Goal: Task Accomplishment & Management: Complete application form

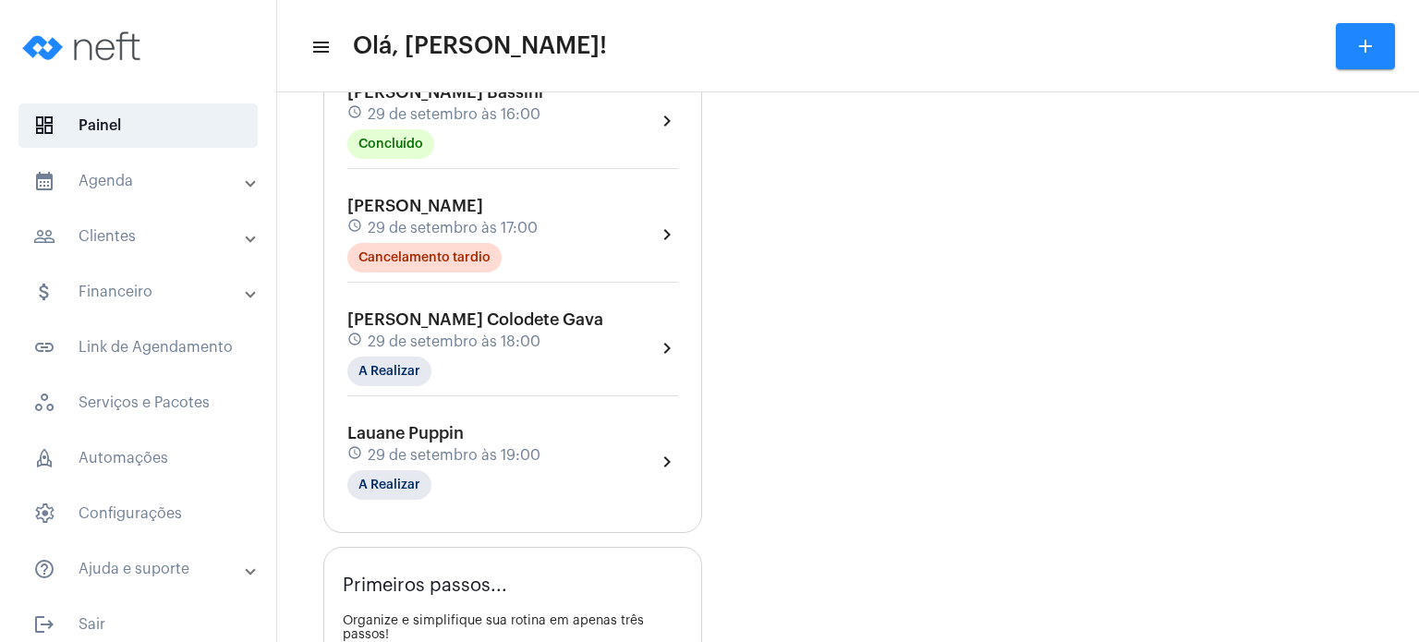
scroll to position [783, 0]
click at [521, 332] on span "29 de setembro às 18:00" at bounding box center [454, 340] width 173 height 17
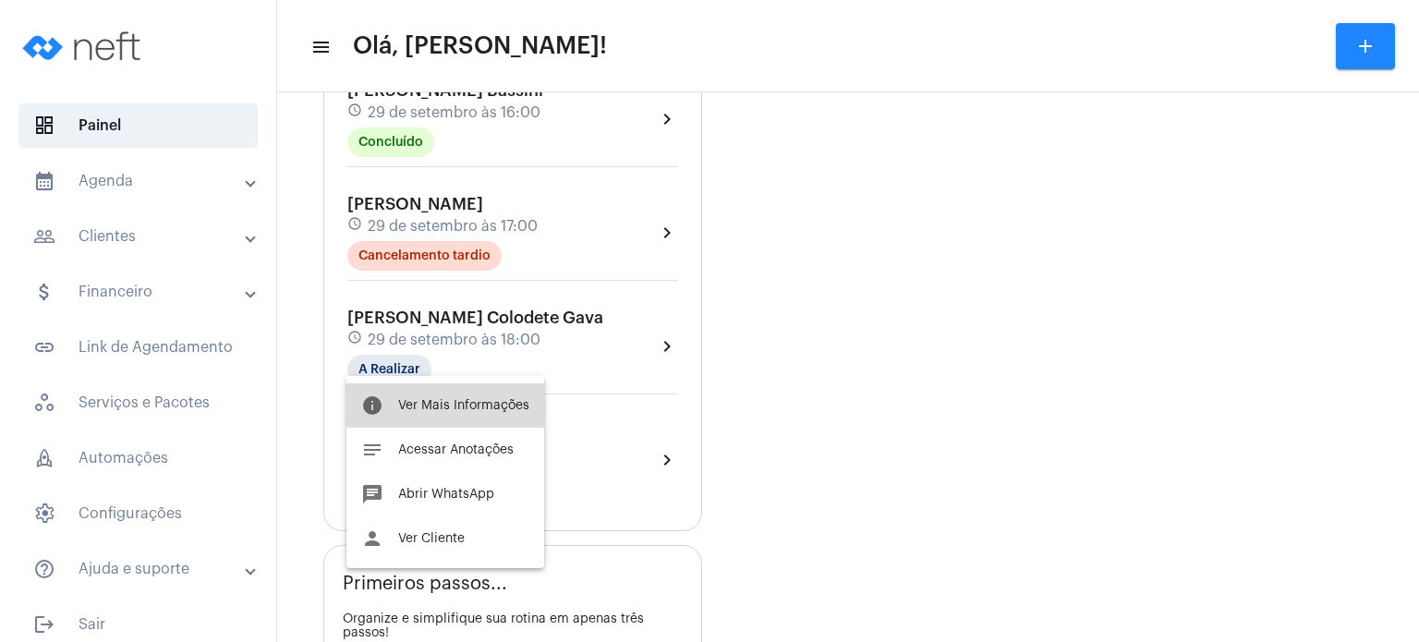
click at [486, 397] on button "info Ver Mais Informações" at bounding box center [445, 405] width 198 height 44
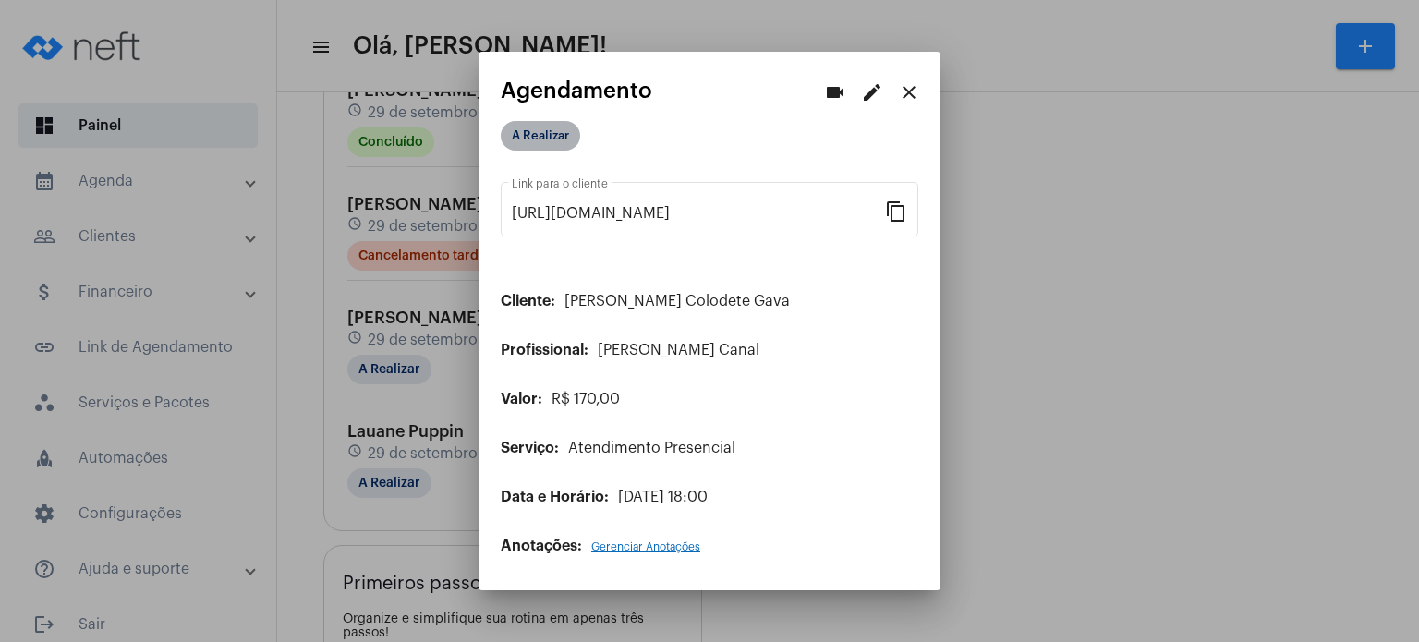
click at [541, 133] on mat-chip "A Realizar" at bounding box center [540, 136] width 79 height 30
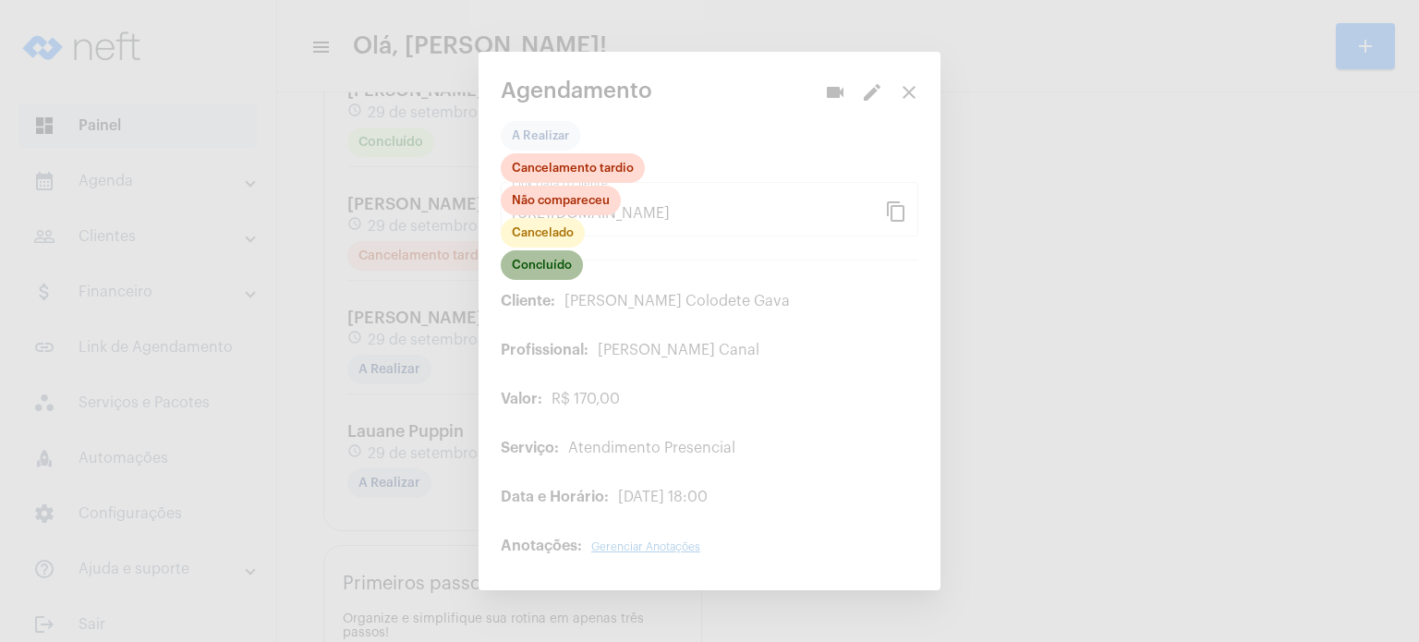
click at [566, 258] on mat-chip "Concluído" at bounding box center [542, 265] width 82 height 30
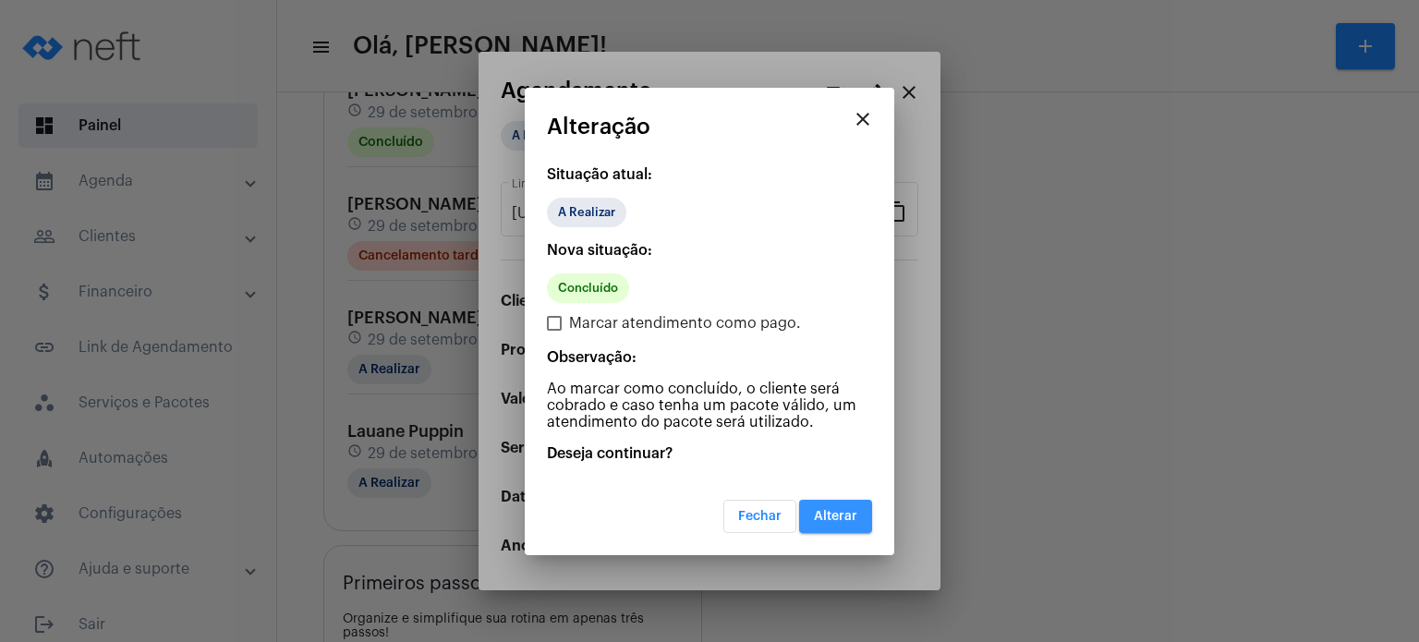
click at [823, 523] on button "Alterar" at bounding box center [835, 516] width 73 height 33
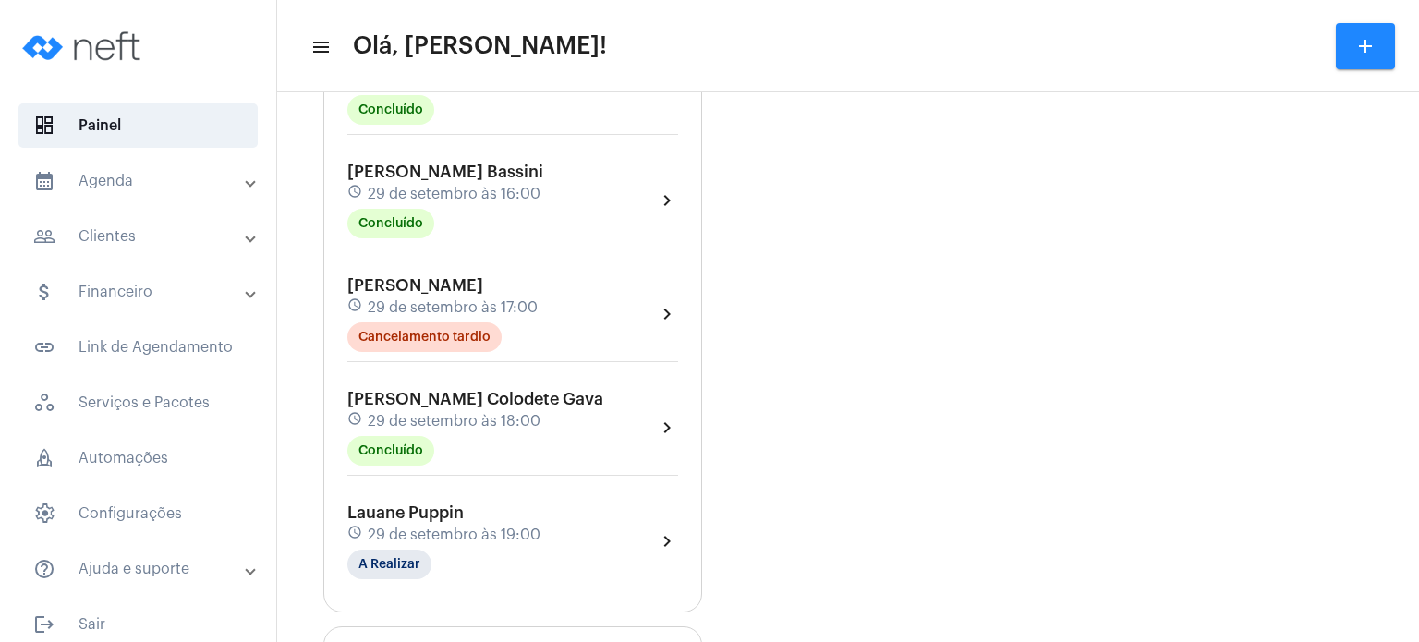
scroll to position [776, 0]
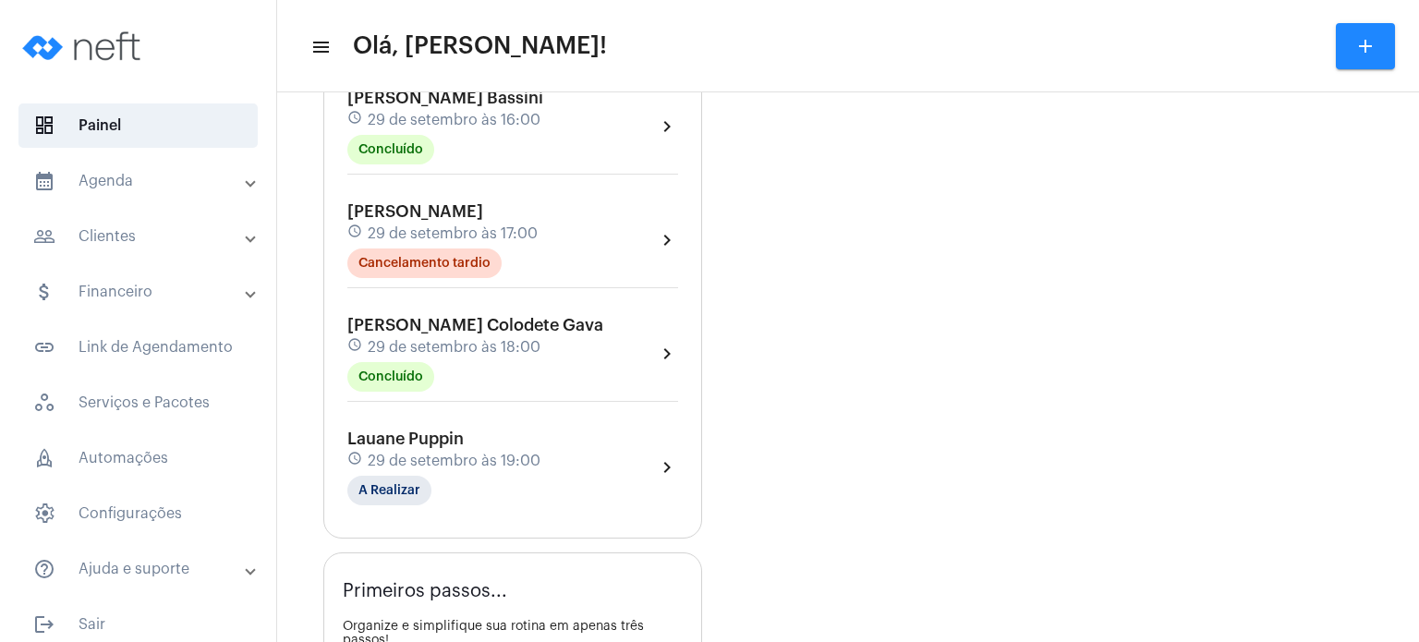
click at [128, 180] on mat-panel-title "calendar_month_outlined Agenda" at bounding box center [139, 181] width 213 height 22
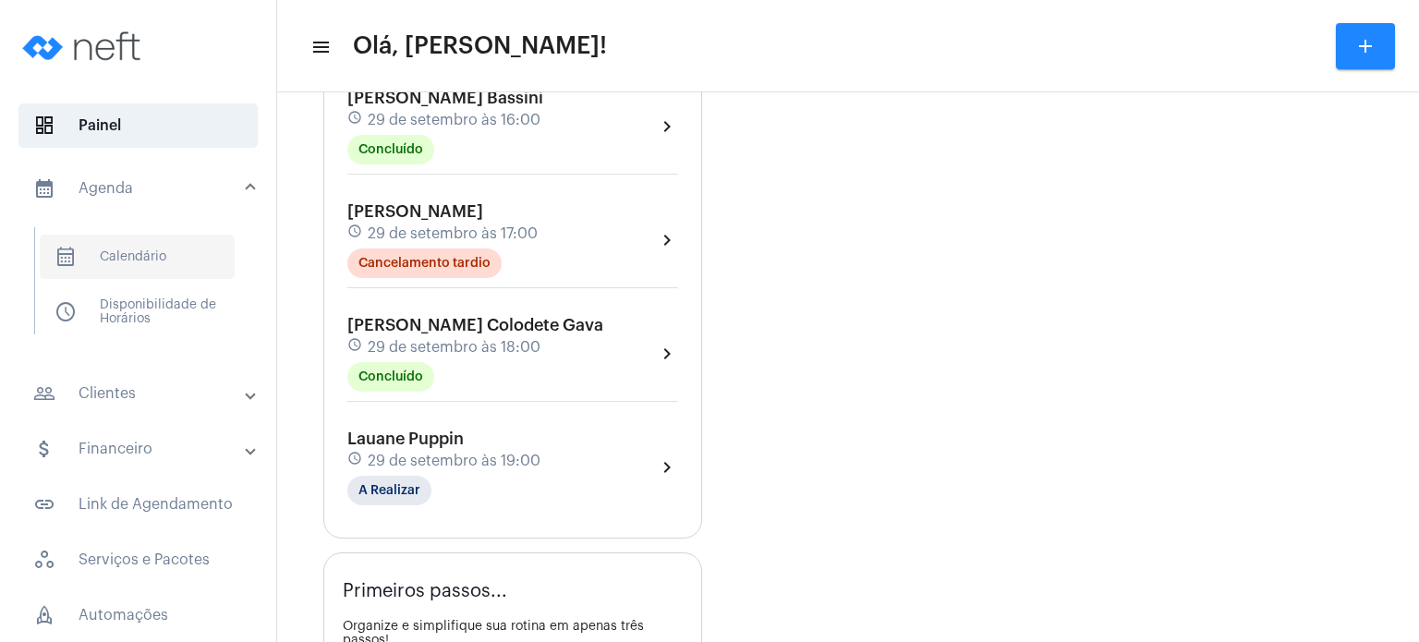
click at [147, 265] on span "calendar_month_outlined Calendário" at bounding box center [137, 257] width 195 height 44
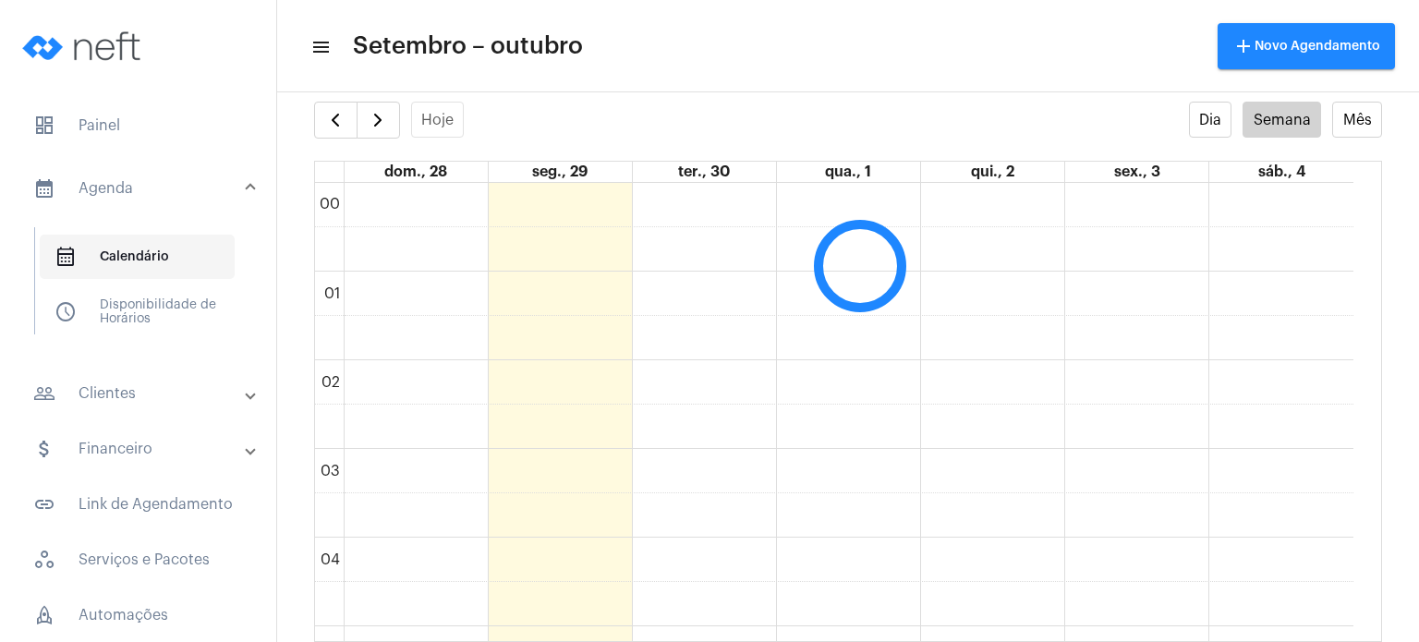
scroll to position [532, 0]
click at [394, 129] on button "button" at bounding box center [378, 120] width 43 height 37
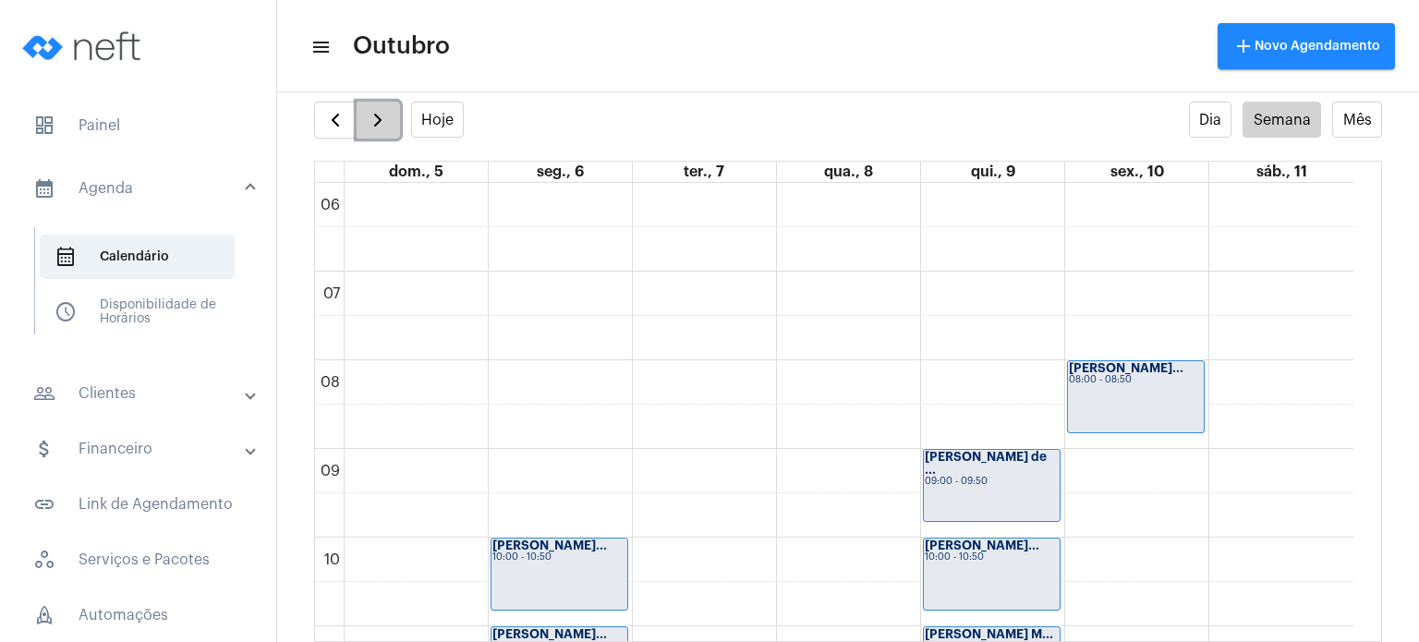
click at [394, 129] on button "button" at bounding box center [378, 120] width 43 height 37
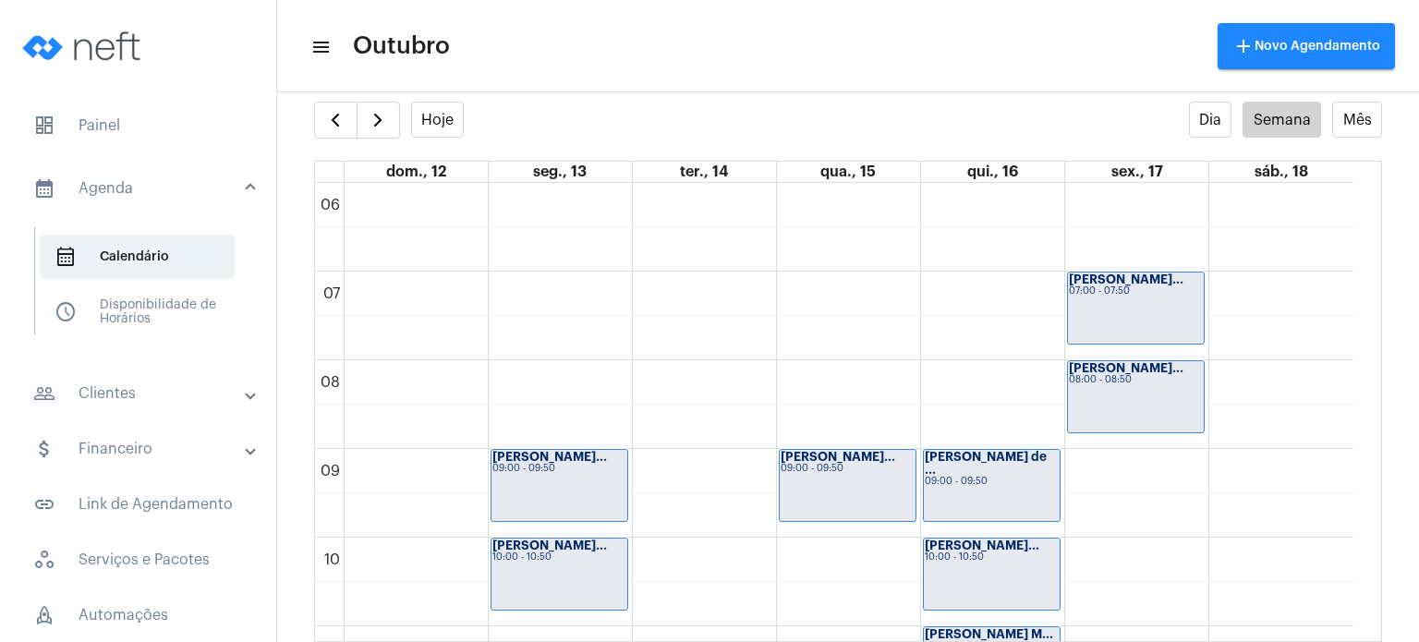
click at [303, 152] on full-calendar "Hoje Dia Semana Mês dom., 12 seg., 13 ter., 14 qua., 15 qui., 16 sex., 17 sáb.,…" at bounding box center [848, 372] width 1142 height 540
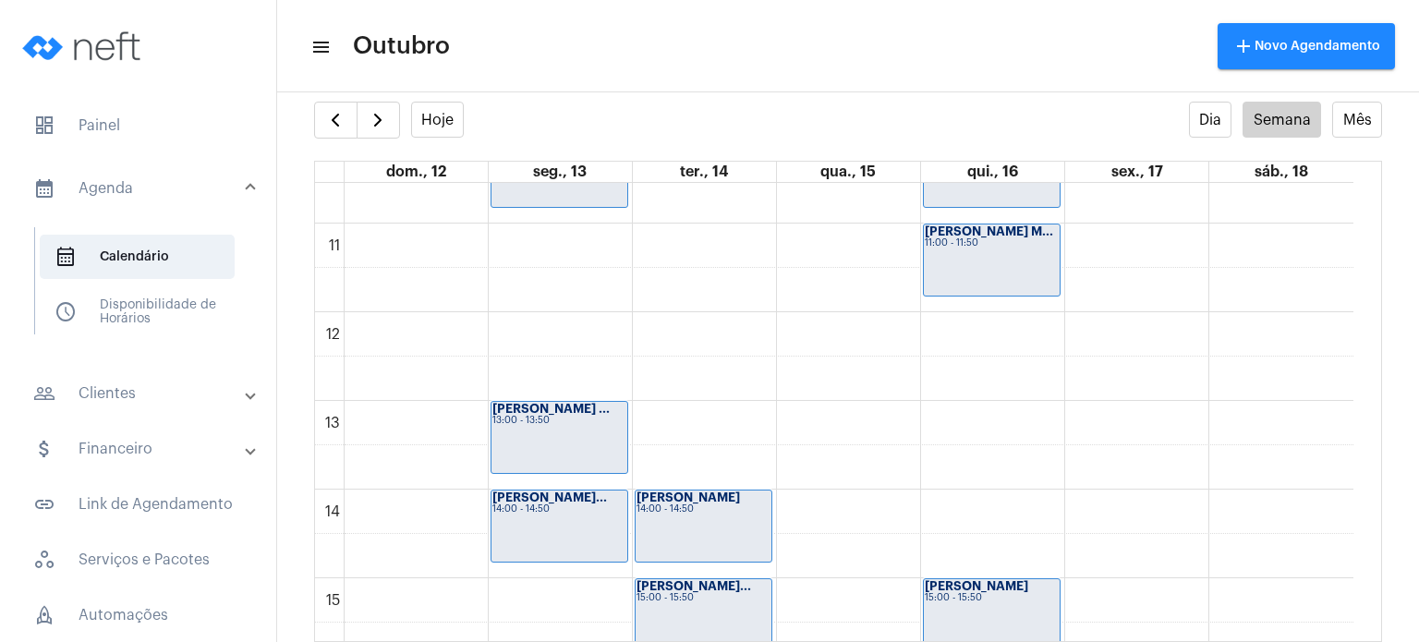
scroll to position [1338, 0]
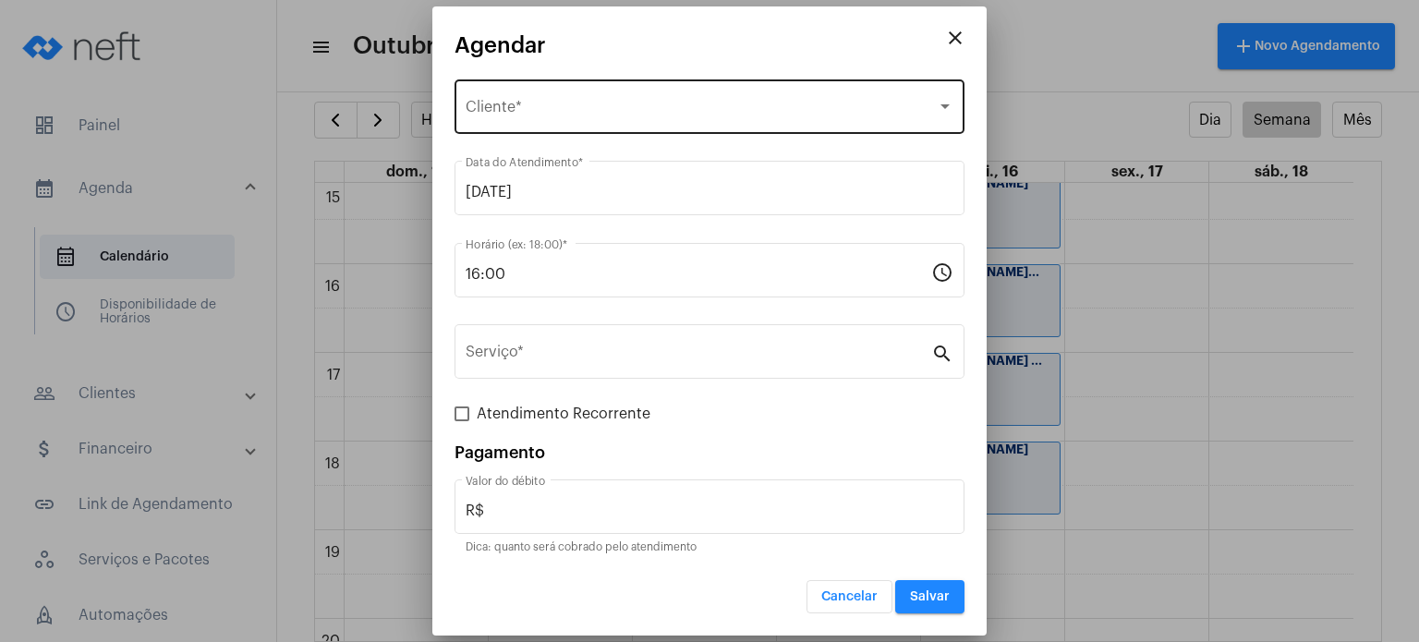
click at [553, 88] on div "Selecione o Cliente Cliente *" at bounding box center [710, 105] width 488 height 58
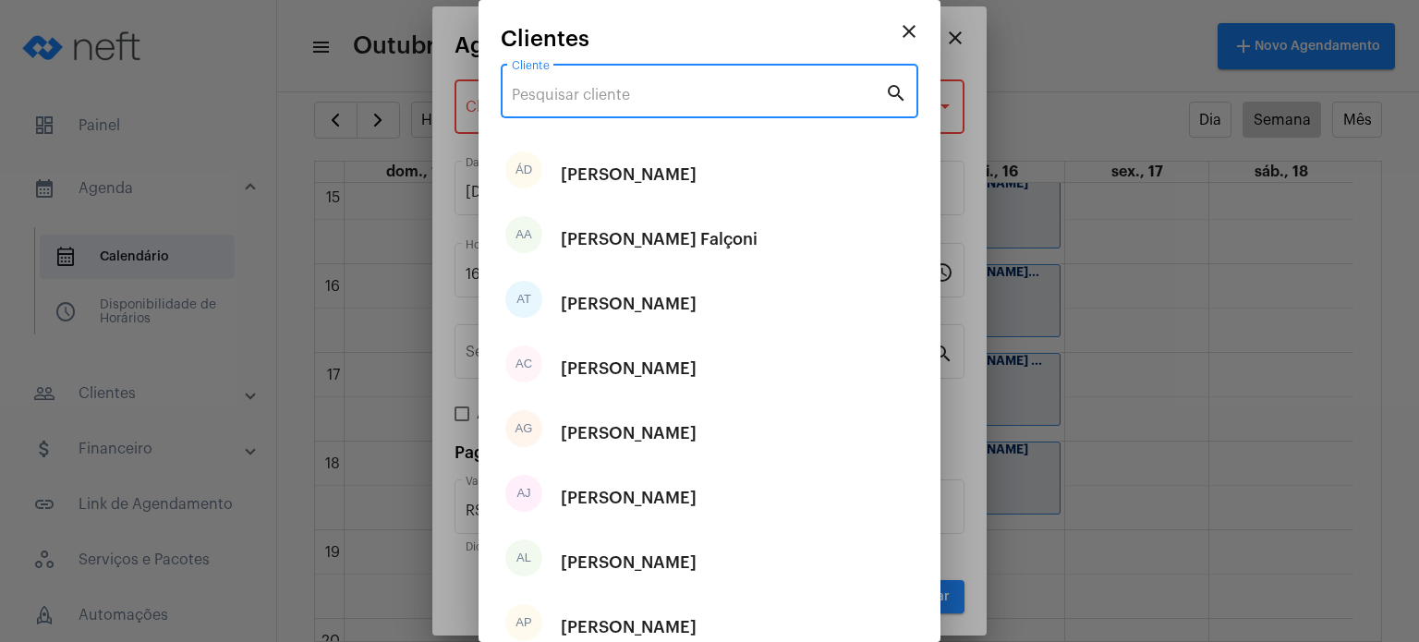
click at [553, 88] on input "Cliente" at bounding box center [698, 95] width 373 height 17
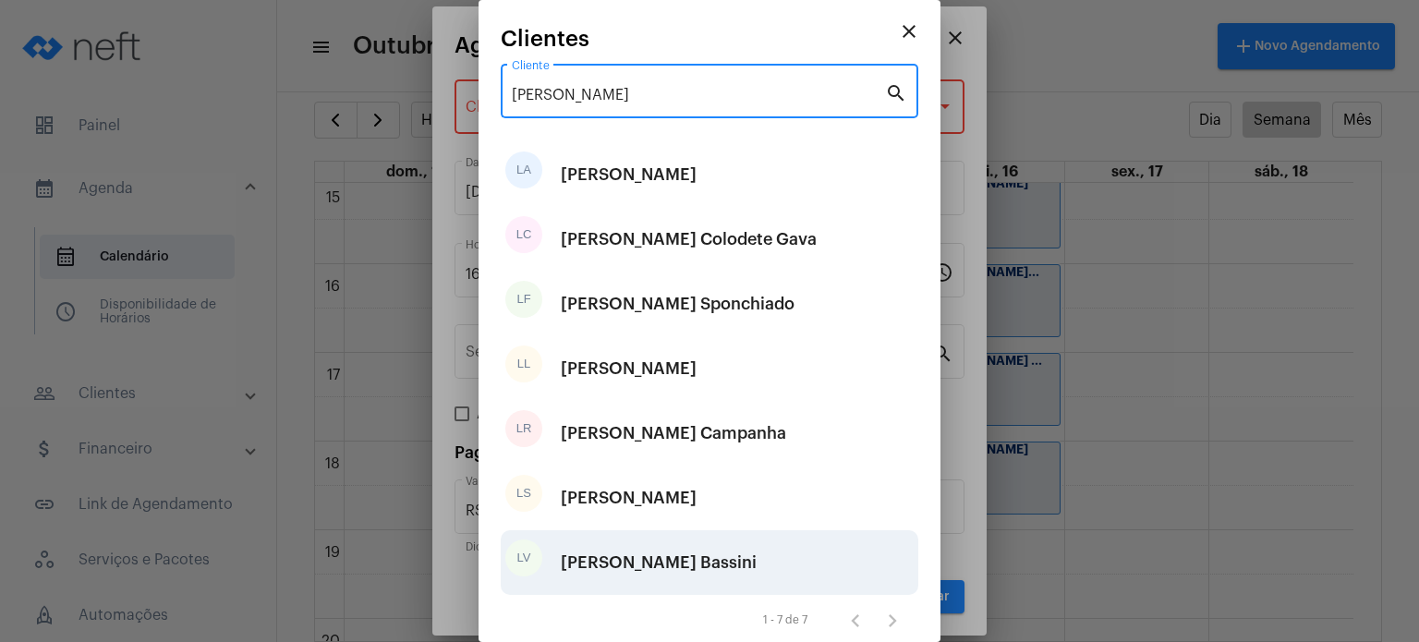
type input "[PERSON_NAME]"
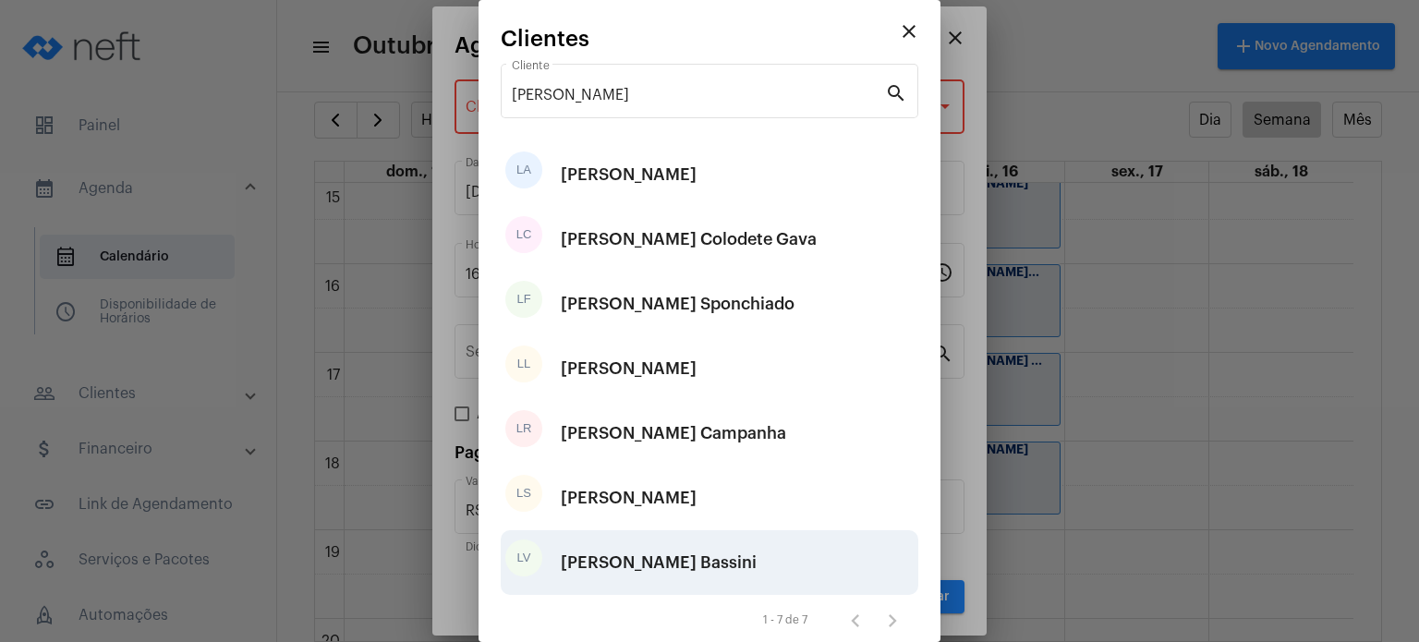
click at [629, 560] on div "[PERSON_NAME] Bassini" at bounding box center [659, 562] width 196 height 55
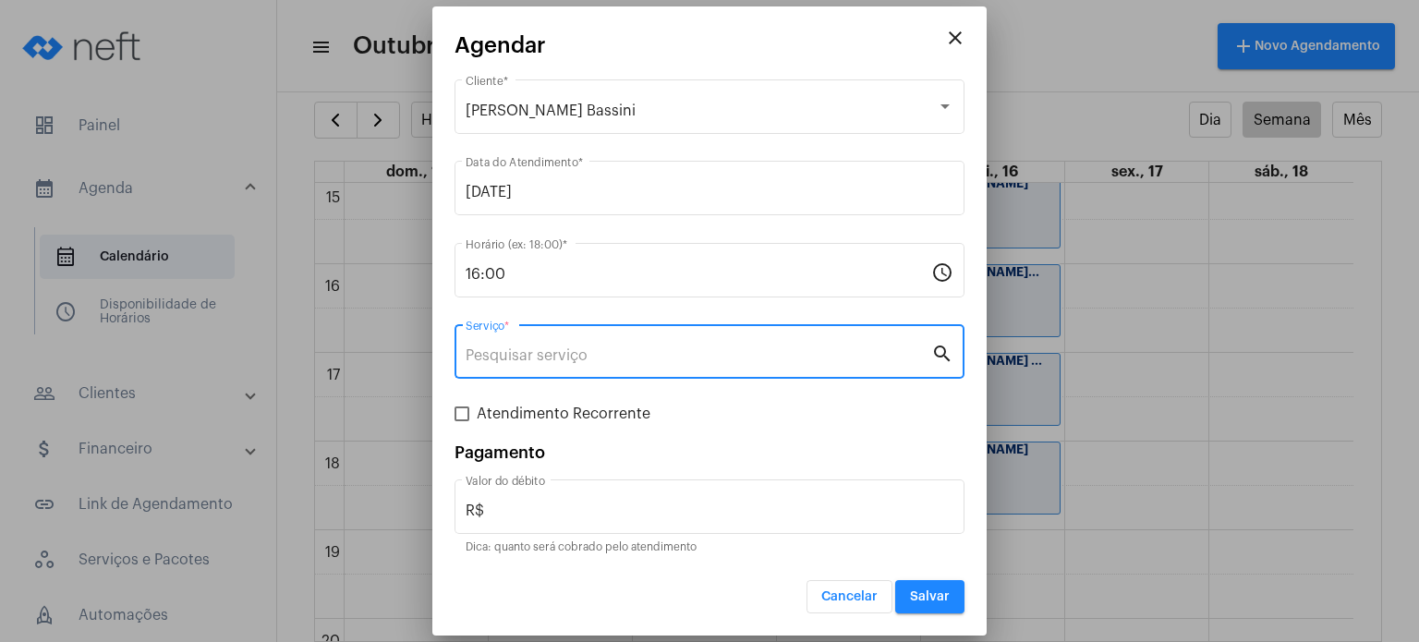
click at [555, 361] on input "Serviço *" at bounding box center [699, 355] width 466 height 17
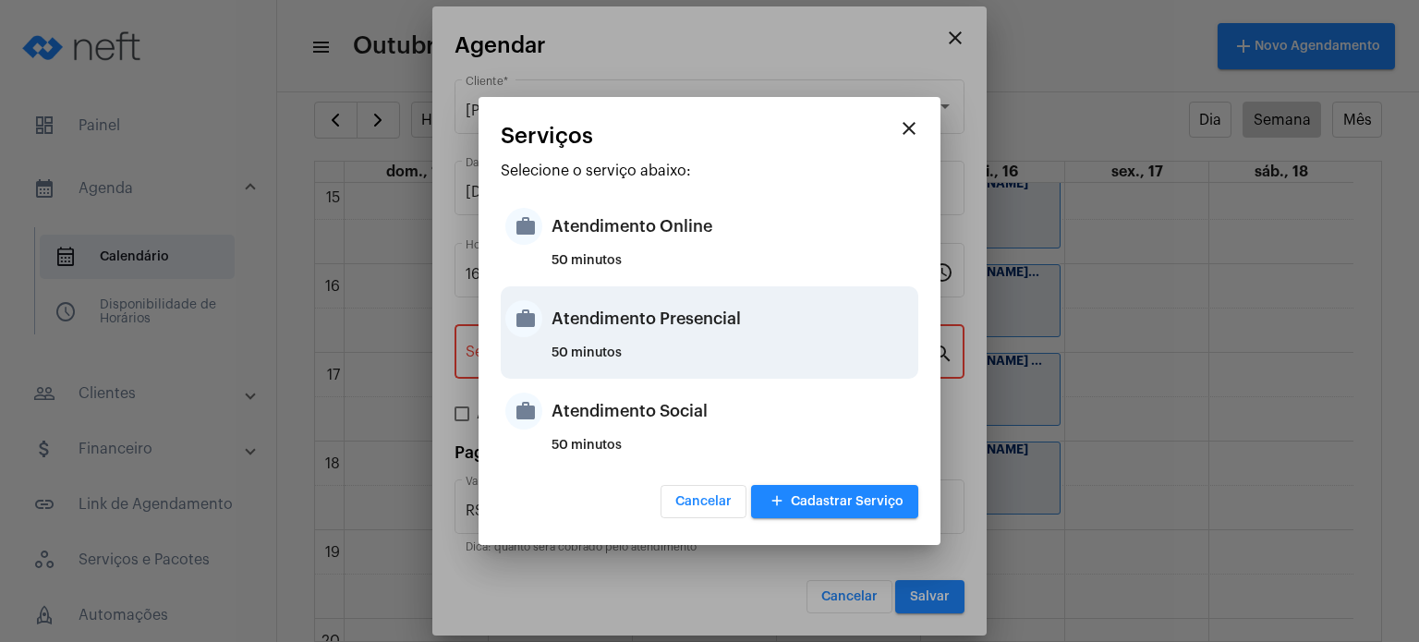
click at [584, 342] on div "Atendimento Presencial" at bounding box center [733, 318] width 362 height 55
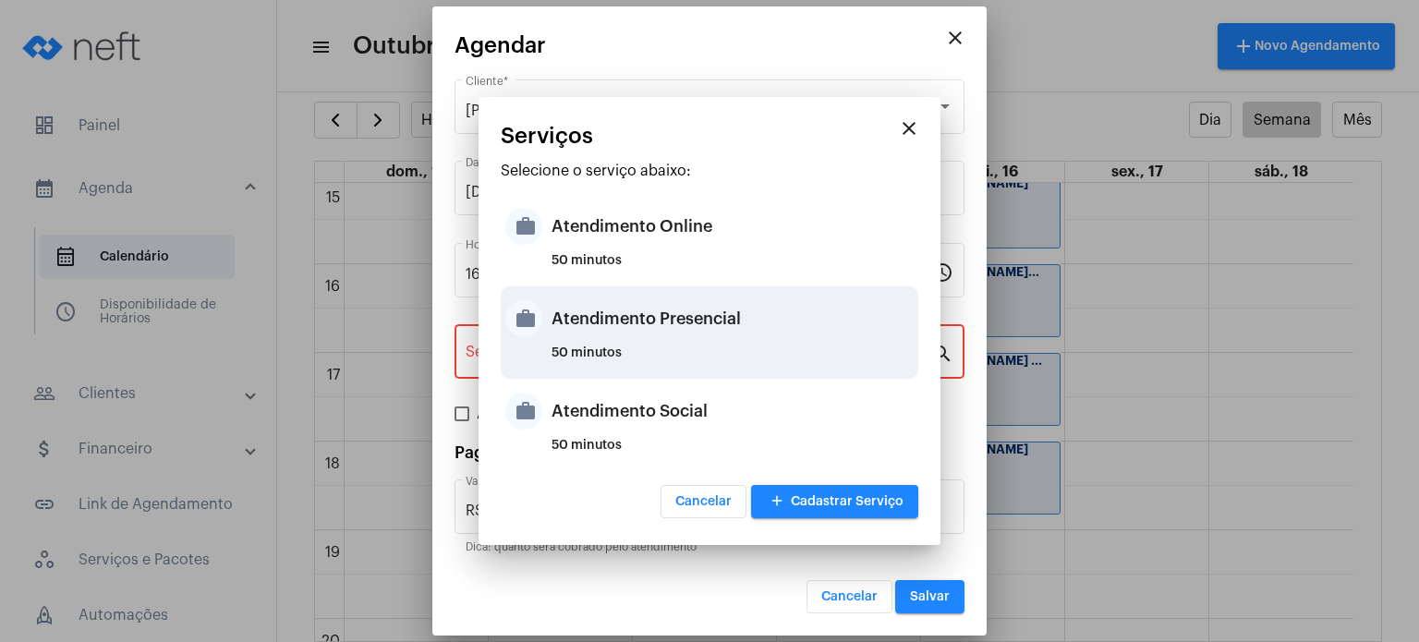
type input "Atendimento Presencial"
type input "R$ 170"
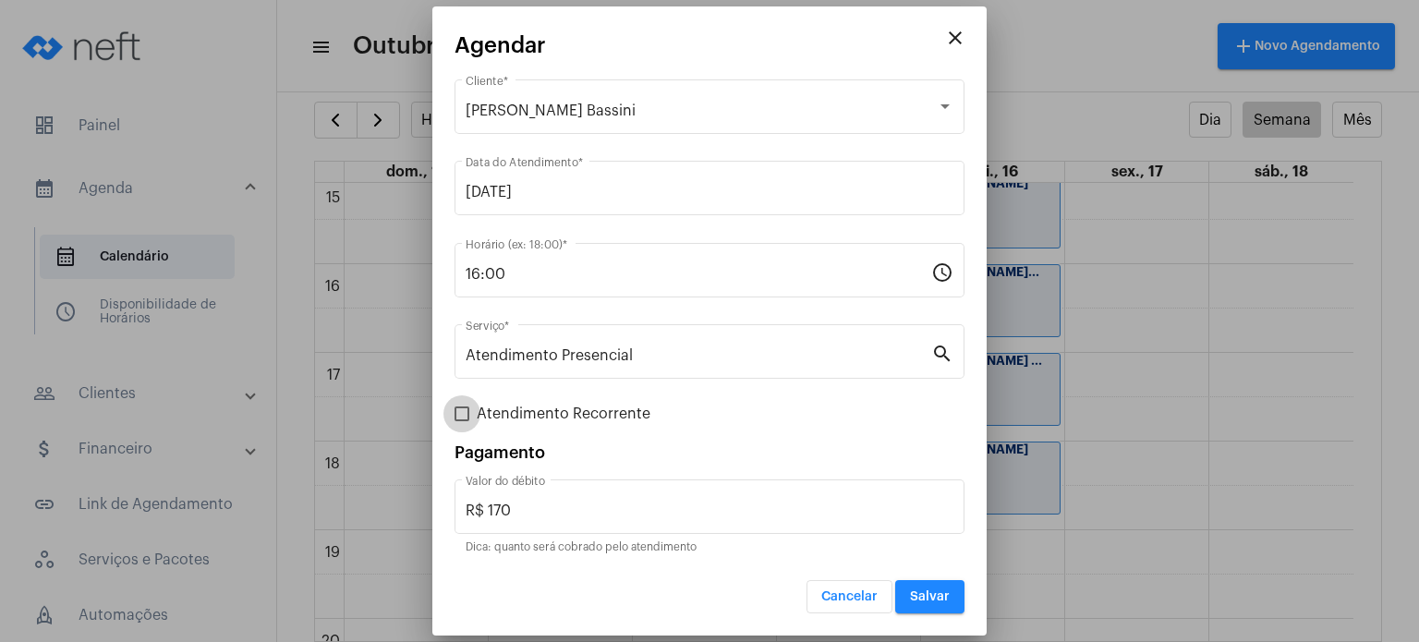
click at [525, 412] on span "Atendimento Recorrente" at bounding box center [564, 414] width 174 height 22
click at [462, 421] on input "Atendimento Recorrente" at bounding box center [461, 421] width 1 height 1
checkbox input "true"
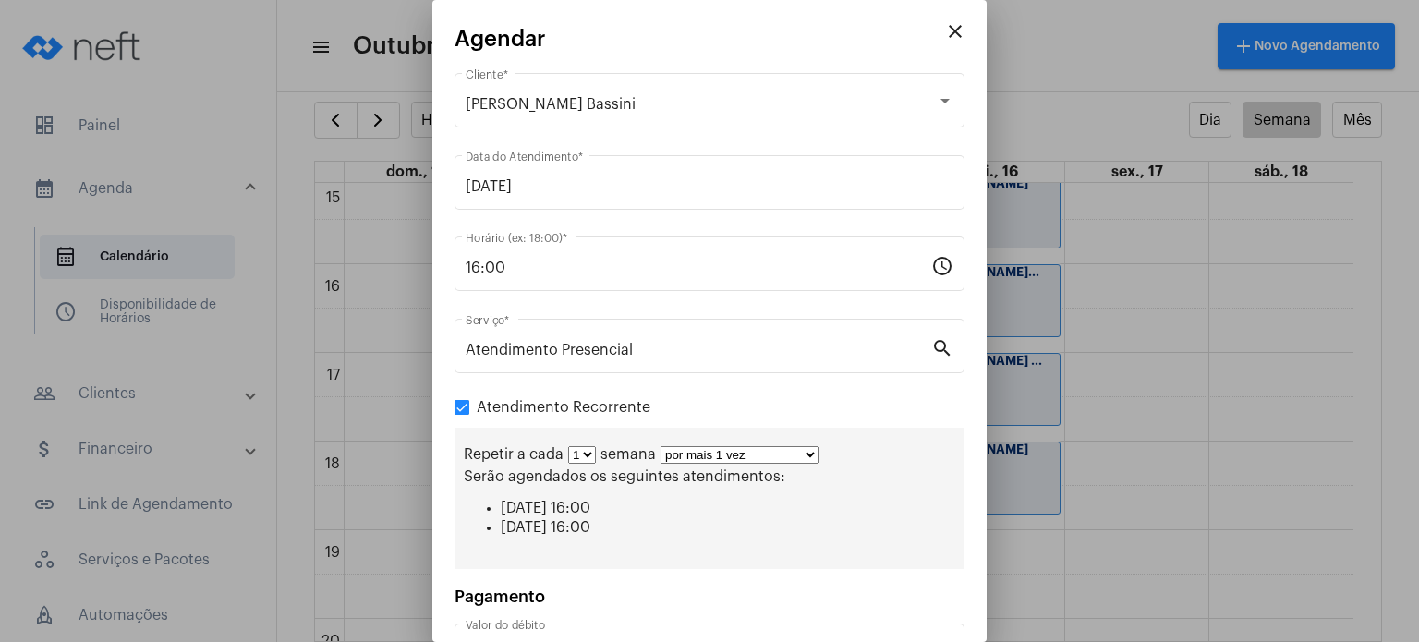
click at [584, 455] on select "1 2 3 4 5 6 7 8" at bounding box center [582, 455] width 28 height 18
select select "1: 2"
click at [568, 446] on select "1 2 3 4 5 6 7 8" at bounding box center [582, 455] width 28 height 18
click at [706, 456] on select "por mais 1 vez por mais 2 vezes por mais 3 vezes por mais 4 vezes por mais 5 ve…" at bounding box center [747, 455] width 158 height 18
select select "3: 4"
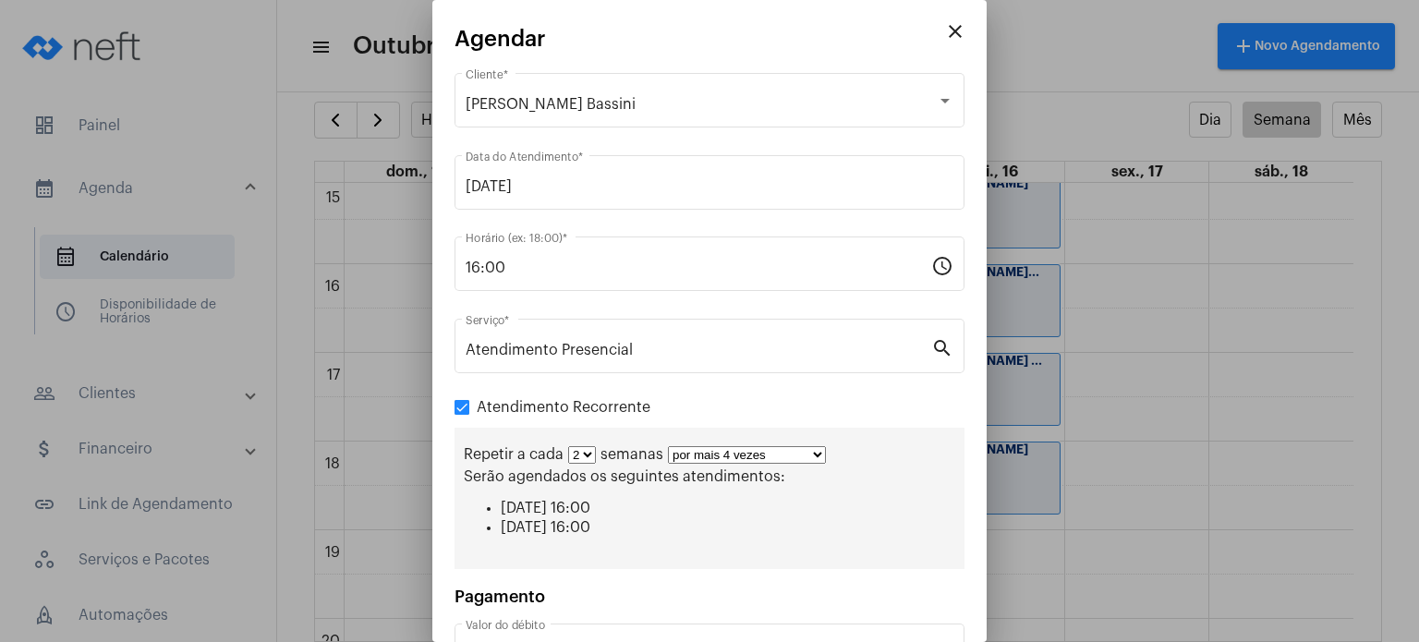
click at [668, 446] on select "por mais 1 vez por mais 2 vezes por mais 3 vezes por mais 4 vezes por mais 5 ve…" at bounding box center [747, 455] width 158 height 18
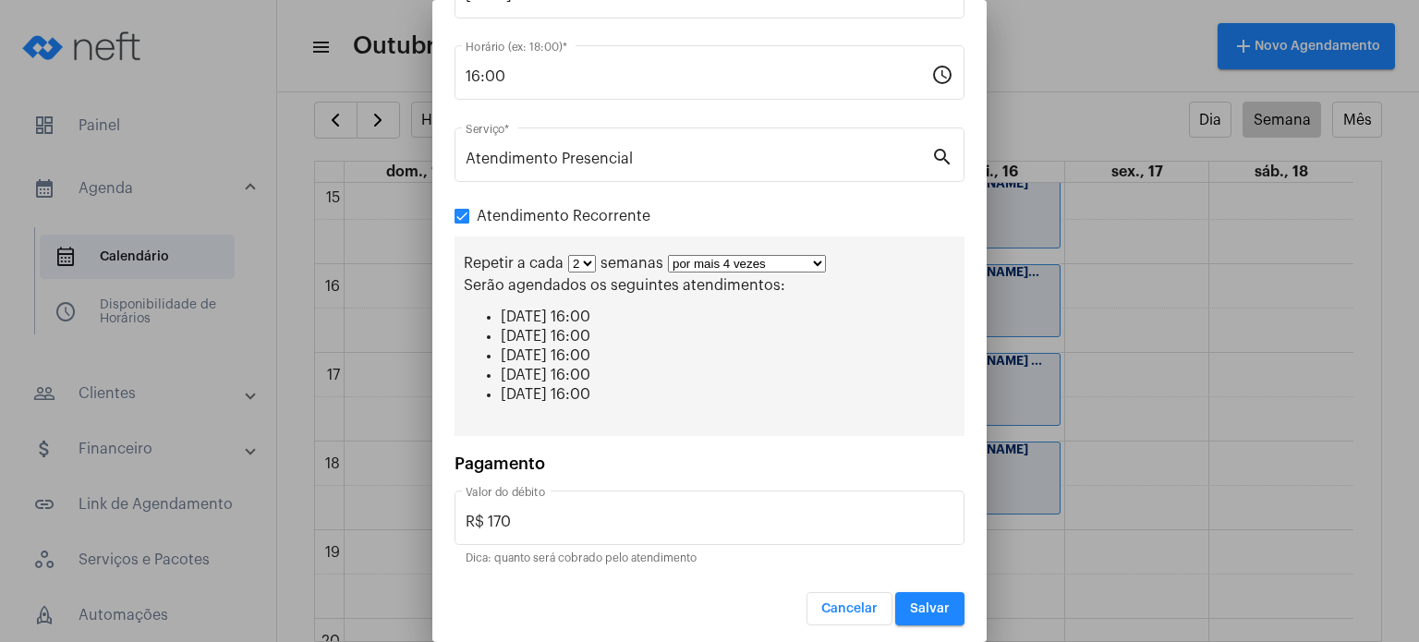
scroll to position [192, 0]
click at [913, 591] on button "Salvar" at bounding box center [929, 607] width 69 height 33
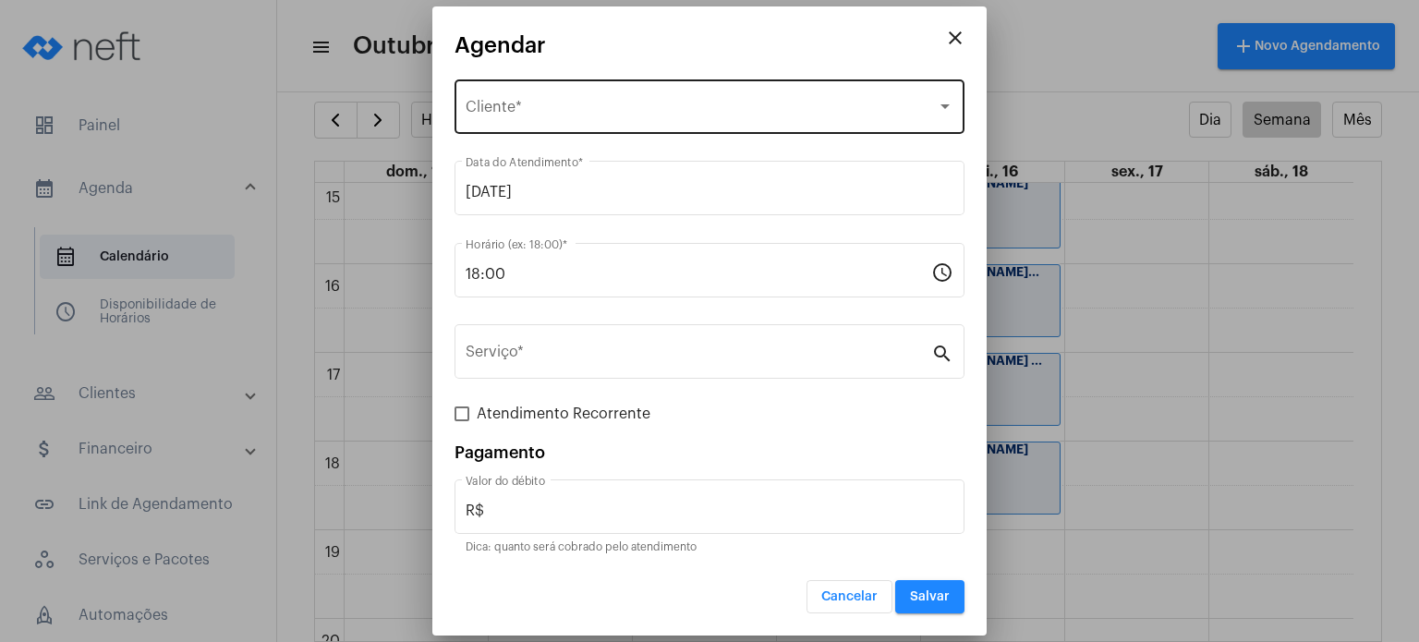
click at [602, 99] on div "Selecione o Cliente Cliente *" at bounding box center [710, 105] width 488 height 58
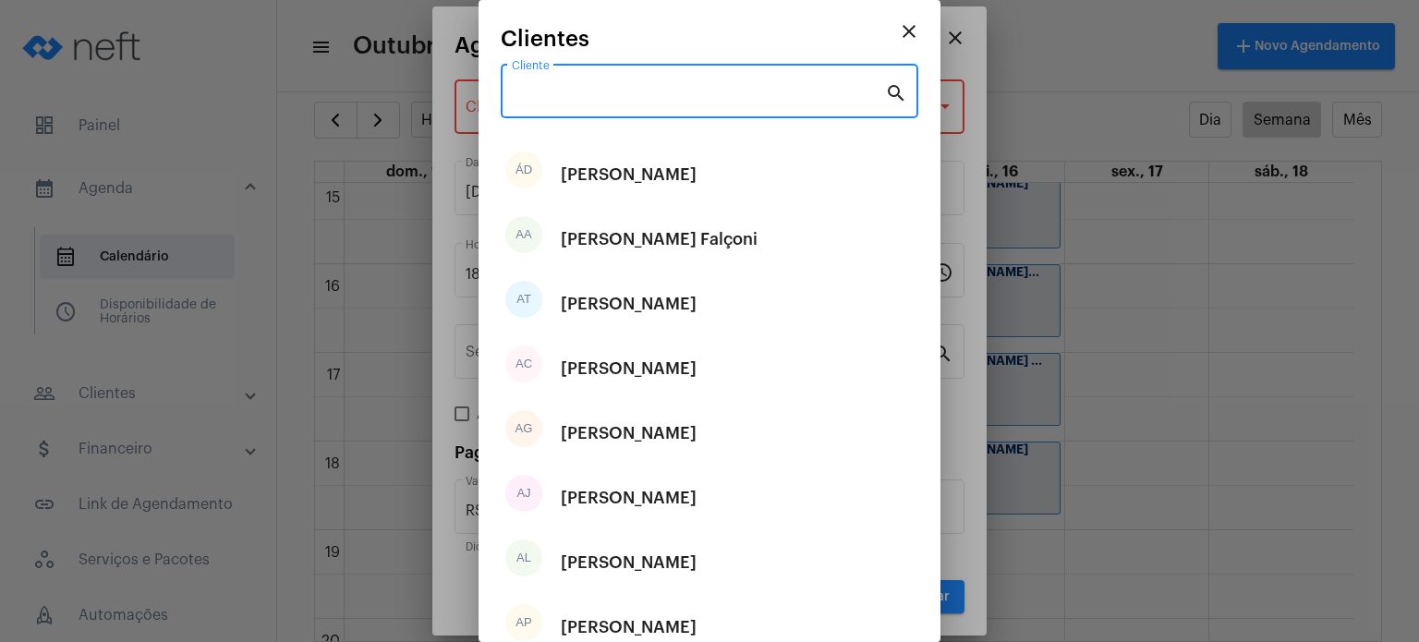
click at [602, 99] on input "Cliente" at bounding box center [698, 95] width 373 height 17
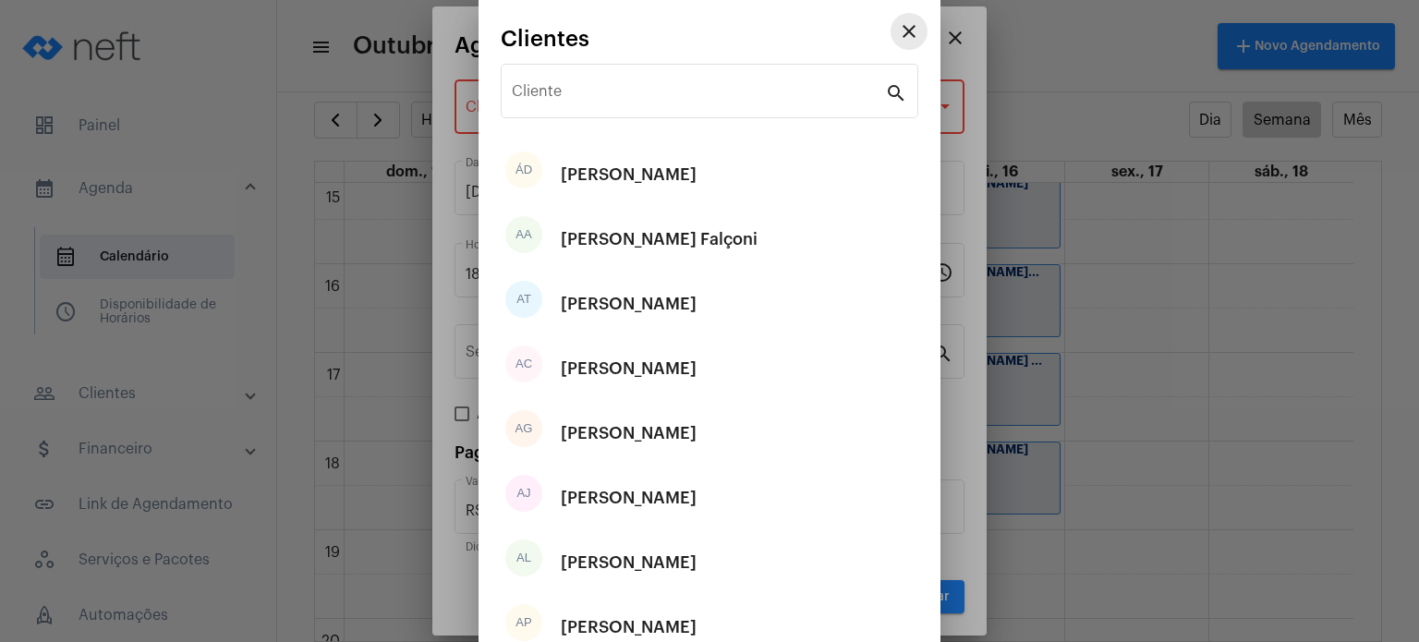
click at [898, 27] on mat-icon "close" at bounding box center [909, 31] width 22 height 22
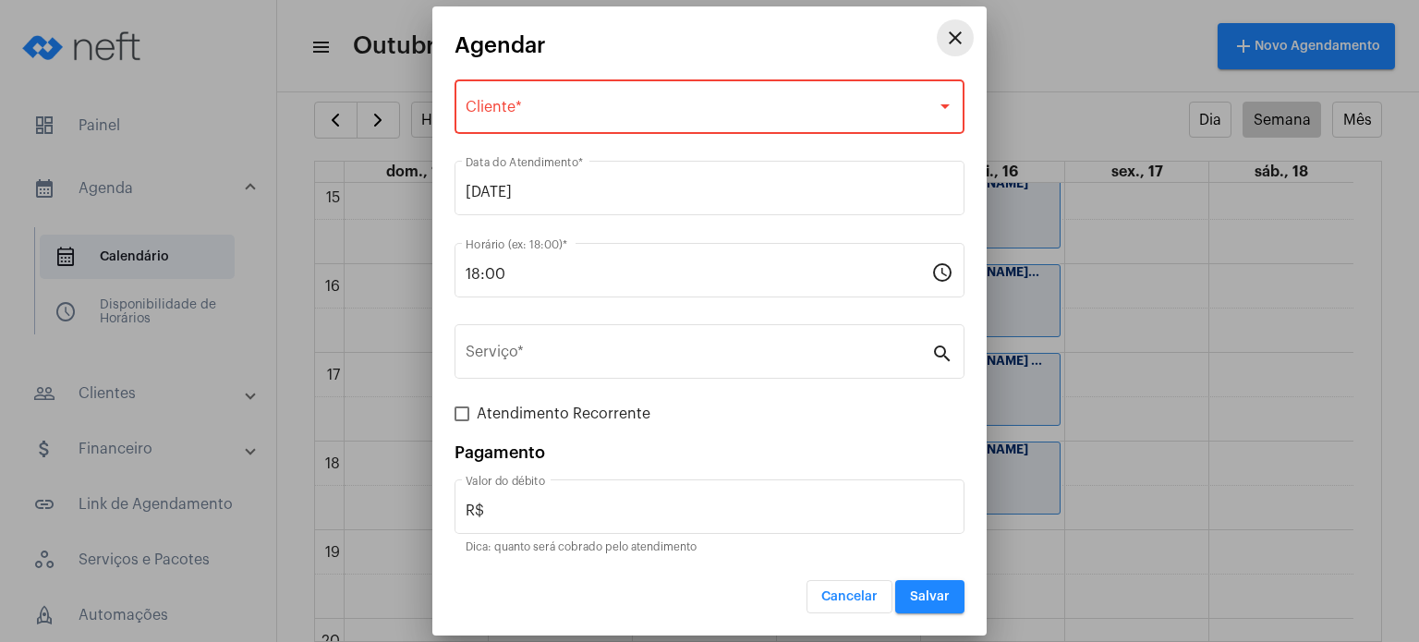
click at [953, 39] on mat-icon "close" at bounding box center [955, 38] width 22 height 22
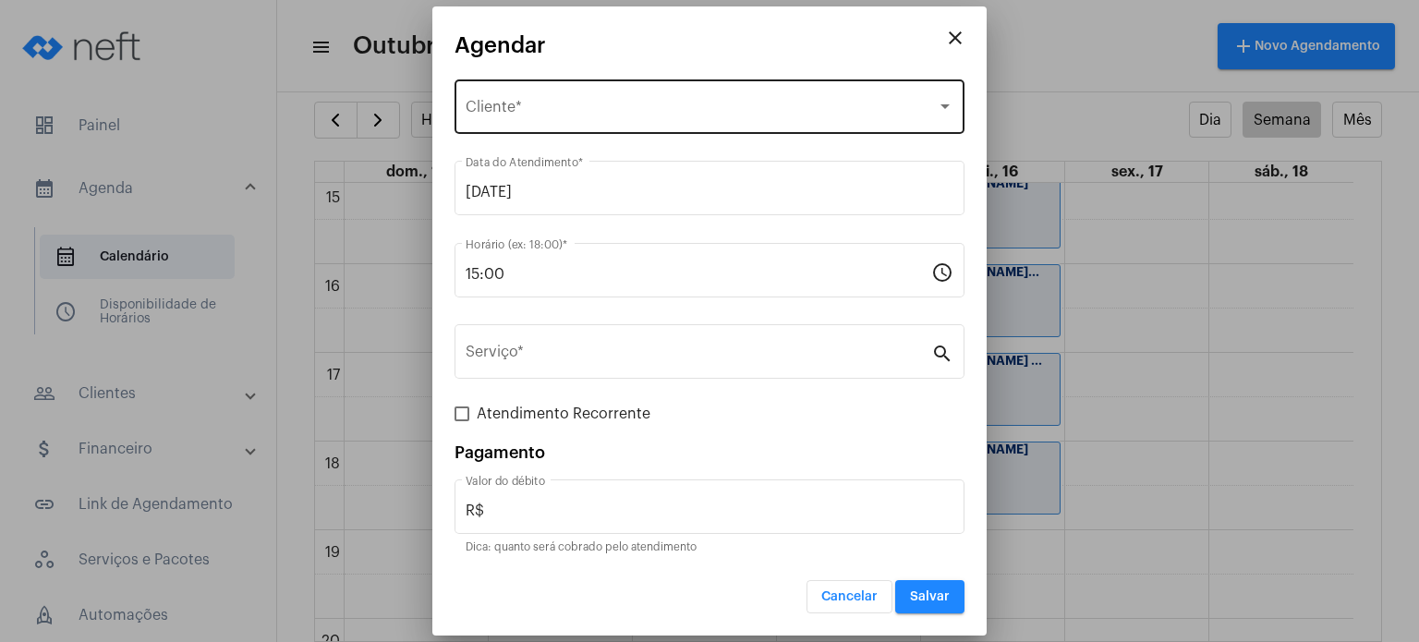
click at [573, 100] on div "Selecione o Cliente Cliente *" at bounding box center [710, 105] width 488 height 58
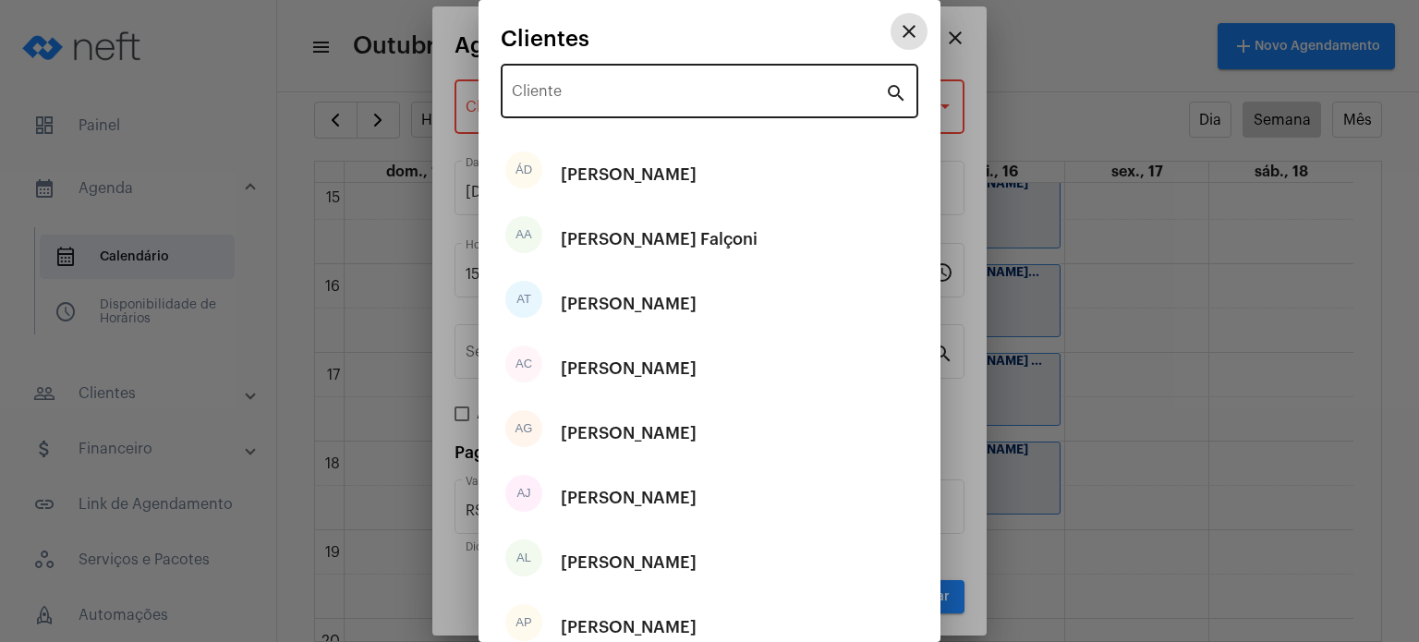
click at [573, 99] on input "Cliente" at bounding box center [698, 95] width 373 height 17
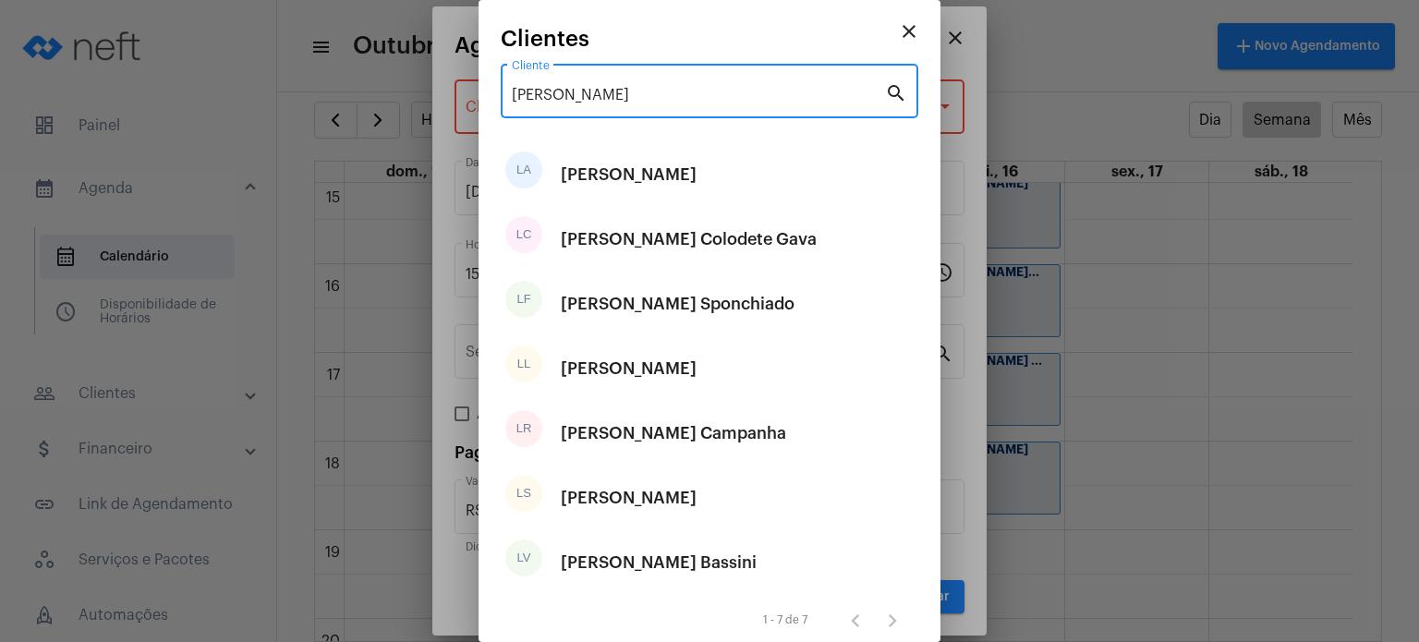
type input "[PERSON_NAME]"
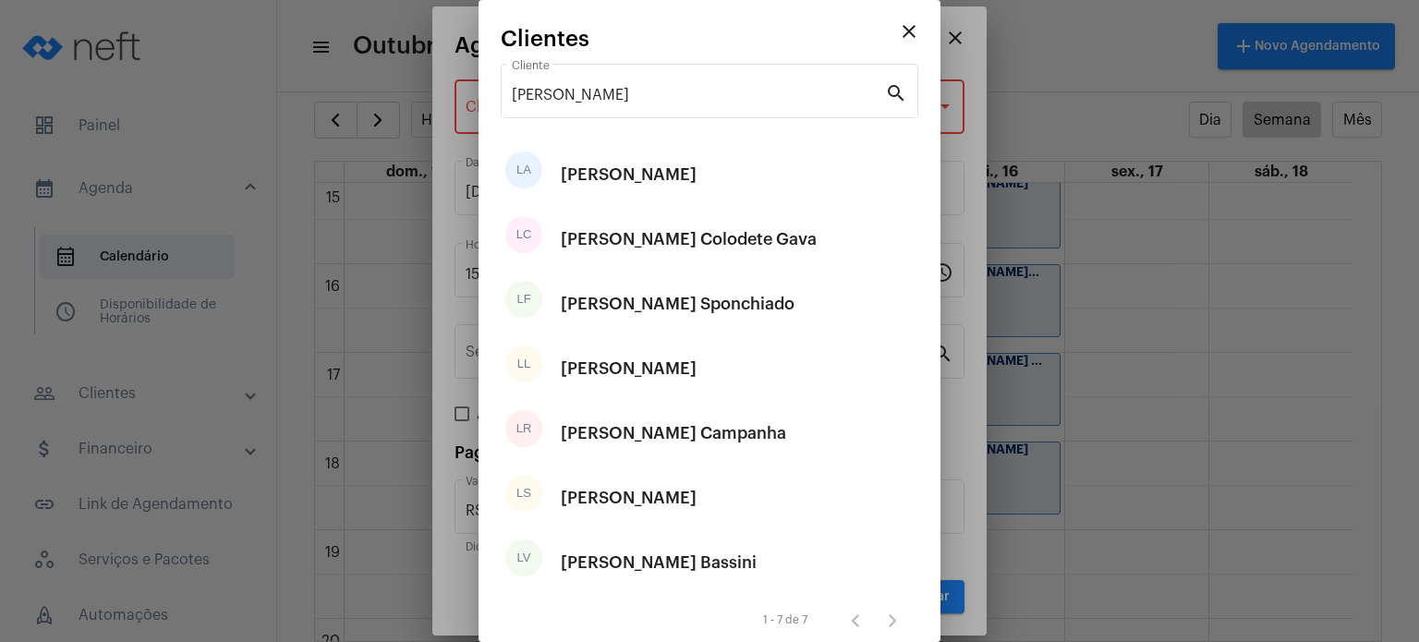
click at [629, 250] on div "[PERSON_NAME] Colodete Gava" at bounding box center [689, 239] width 256 height 55
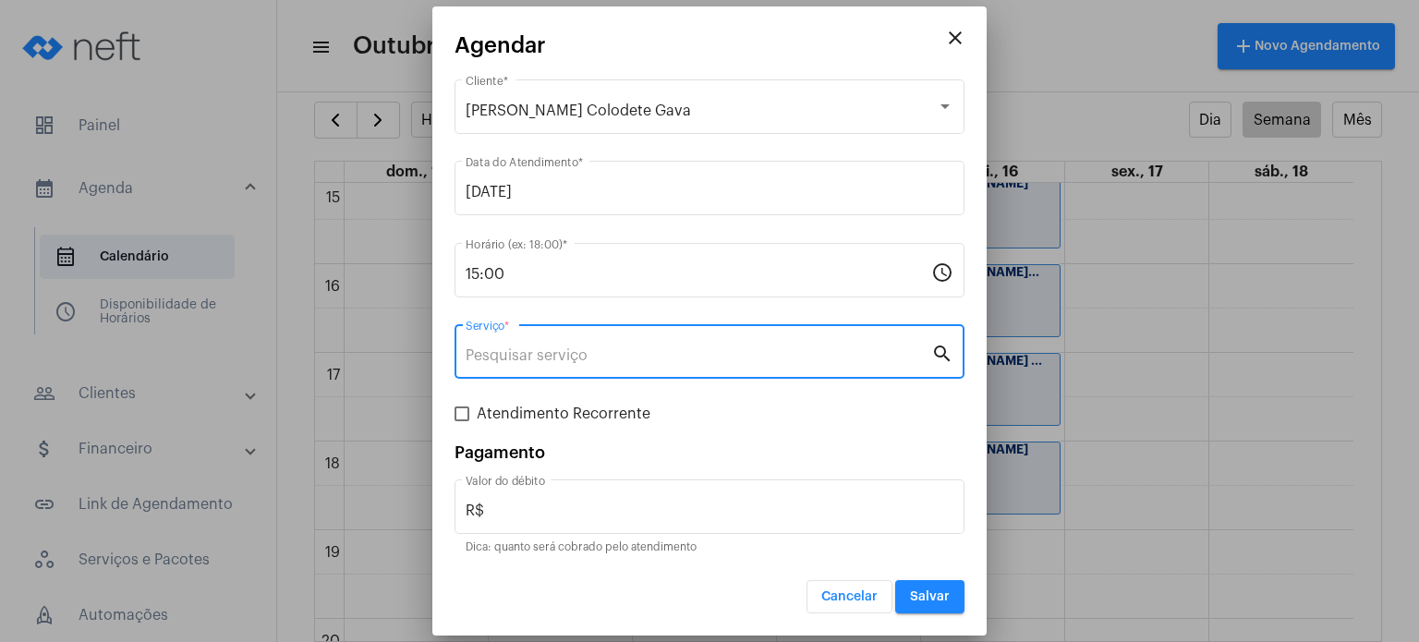
click at [577, 347] on input "Serviço *" at bounding box center [699, 355] width 466 height 17
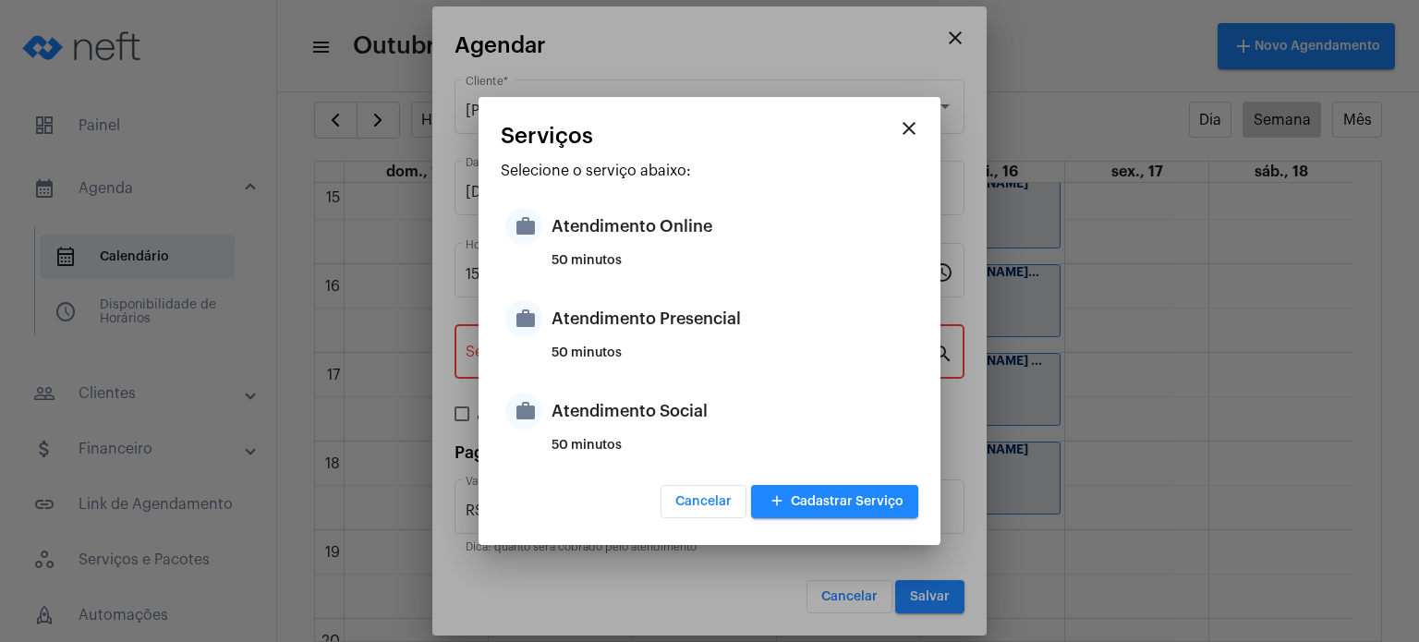
click at [577, 347] on div "50 minutos" at bounding box center [733, 360] width 362 height 28
type input "Atendimento Presencial"
type input "R$ 170"
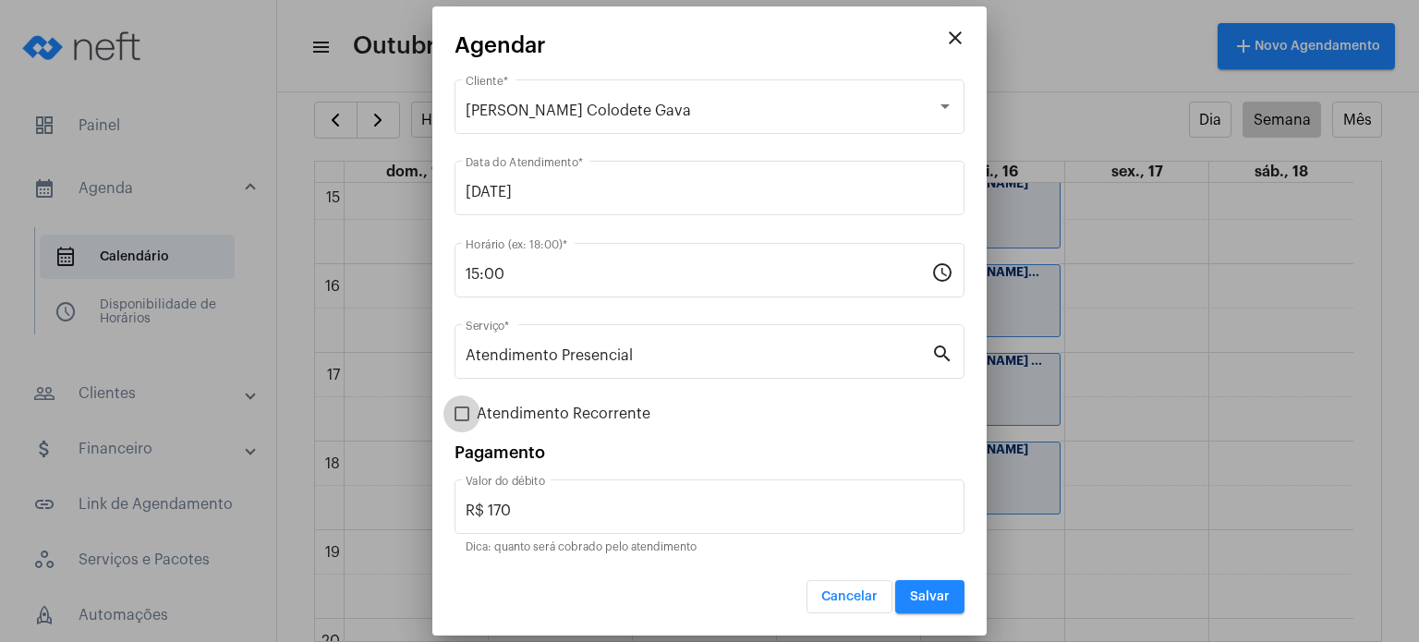
click at [544, 414] on span "Atendimento Recorrente" at bounding box center [564, 414] width 174 height 22
click at [462, 421] on input "Atendimento Recorrente" at bounding box center [461, 421] width 1 height 1
checkbox input "true"
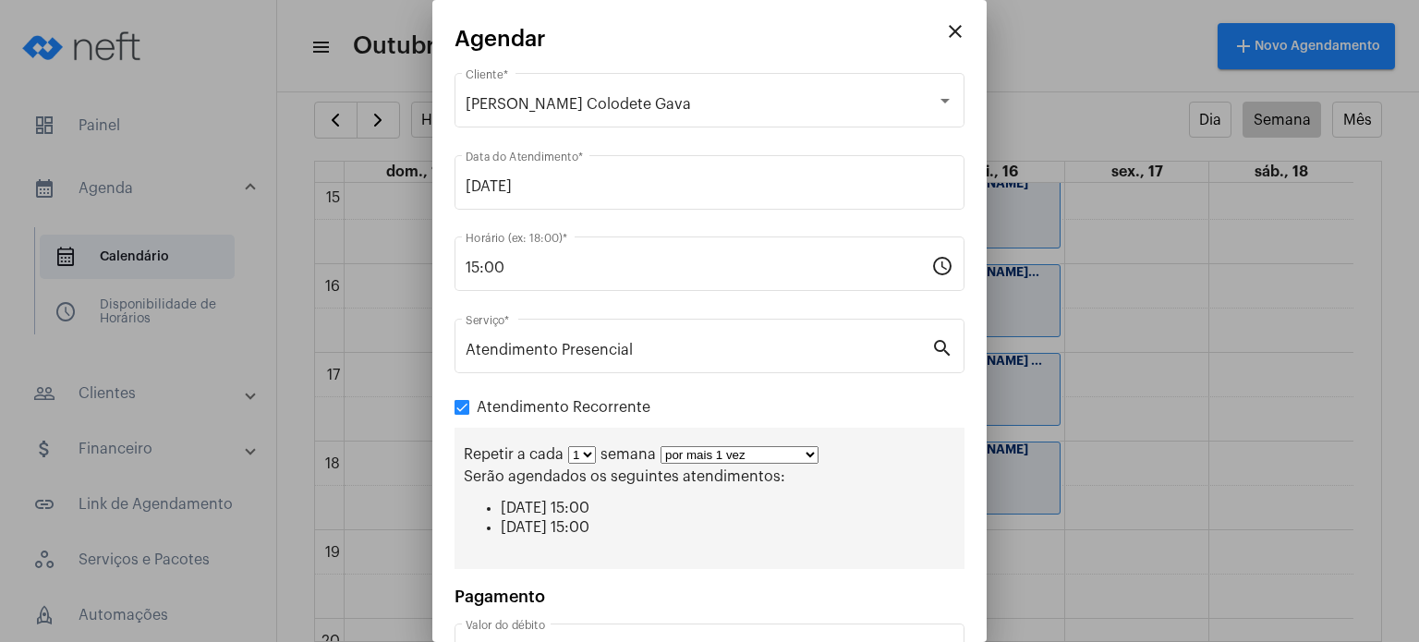
click at [588, 456] on select "1 2 3 4 5 6 7 8" at bounding box center [582, 455] width 28 height 18
select select "1: 2"
click at [568, 446] on select "1 2 3 4 5 6 7 8" at bounding box center [582, 455] width 28 height 18
click at [711, 457] on select "por mais 1 vez por mais 2 vezes por mais 3 vezes por mais 4 vezes por mais 5 ve…" at bounding box center [747, 455] width 158 height 18
select select "3: 4"
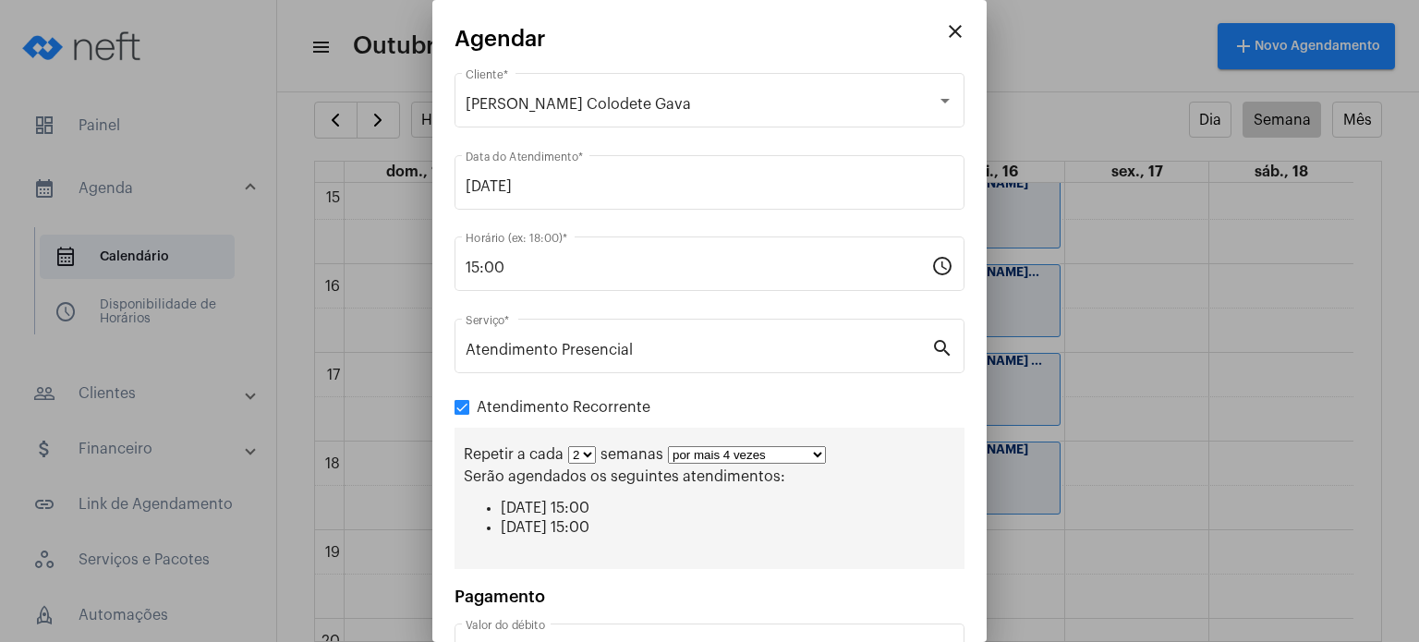
click at [668, 446] on select "por mais 1 vez por mais 2 vezes por mais 3 vezes por mais 4 vezes por mais 5 ve…" at bounding box center [747, 455] width 158 height 18
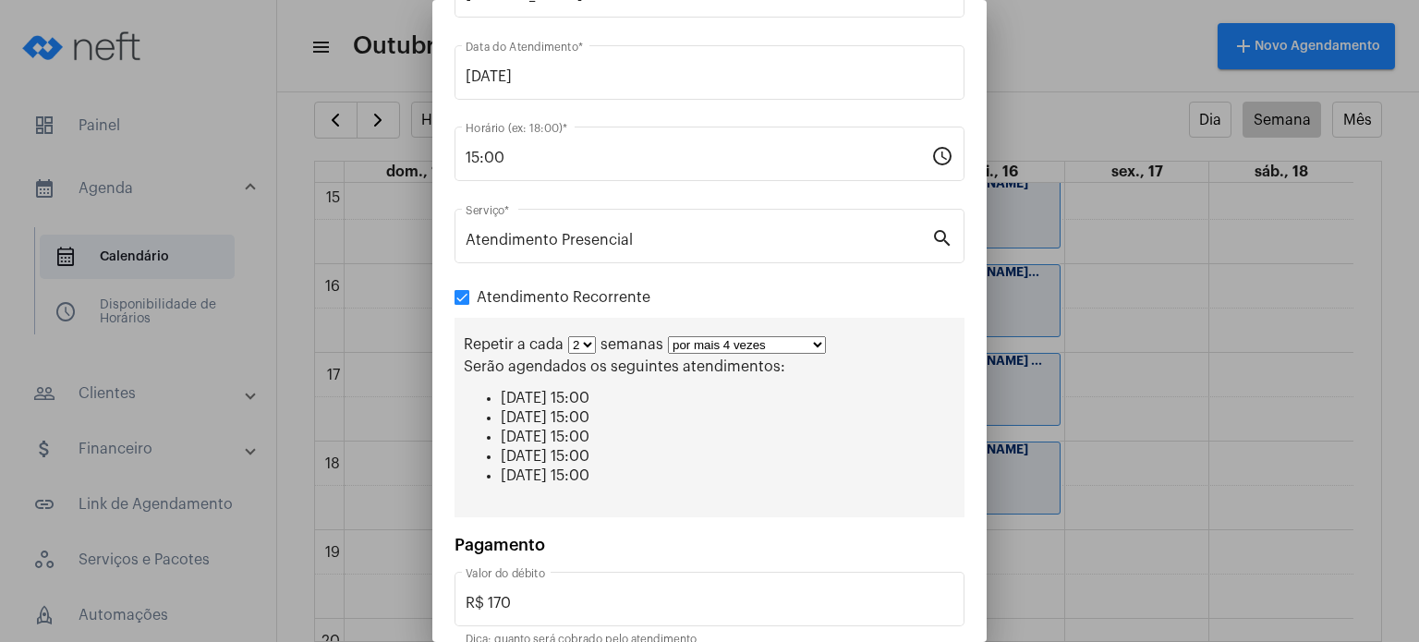
scroll to position [192, 0]
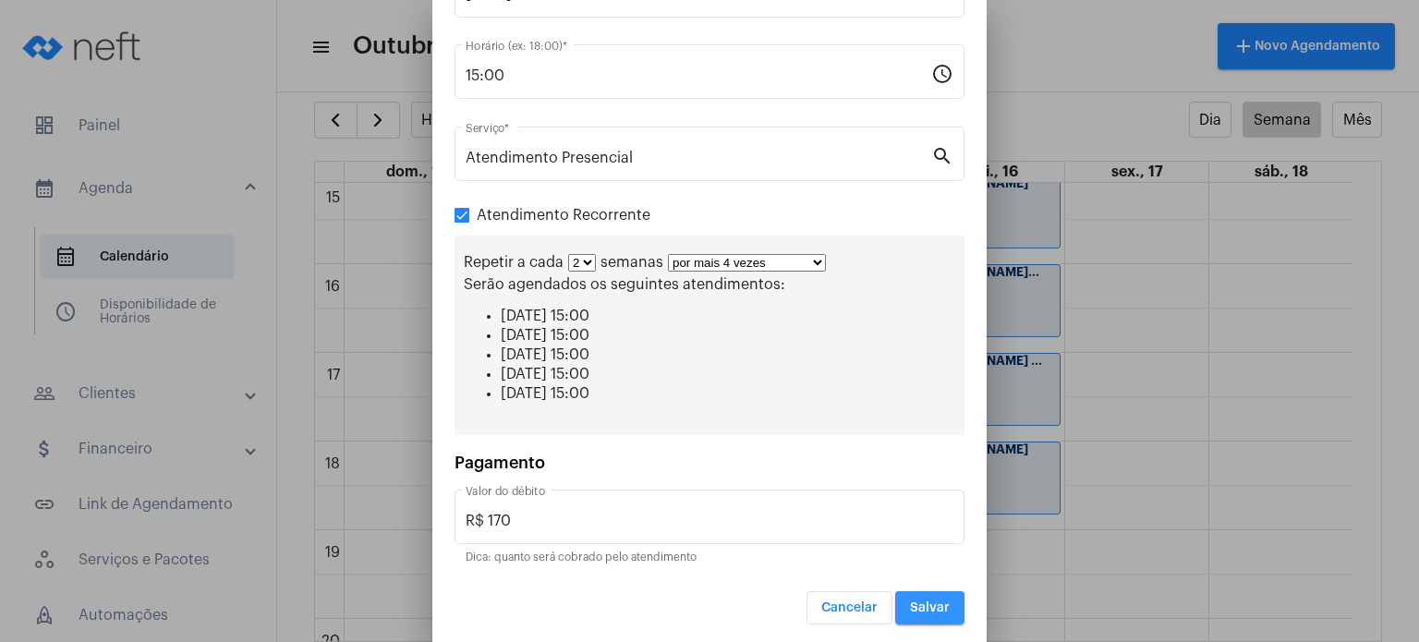
click at [910, 604] on span "Salvar" at bounding box center [930, 607] width 40 height 13
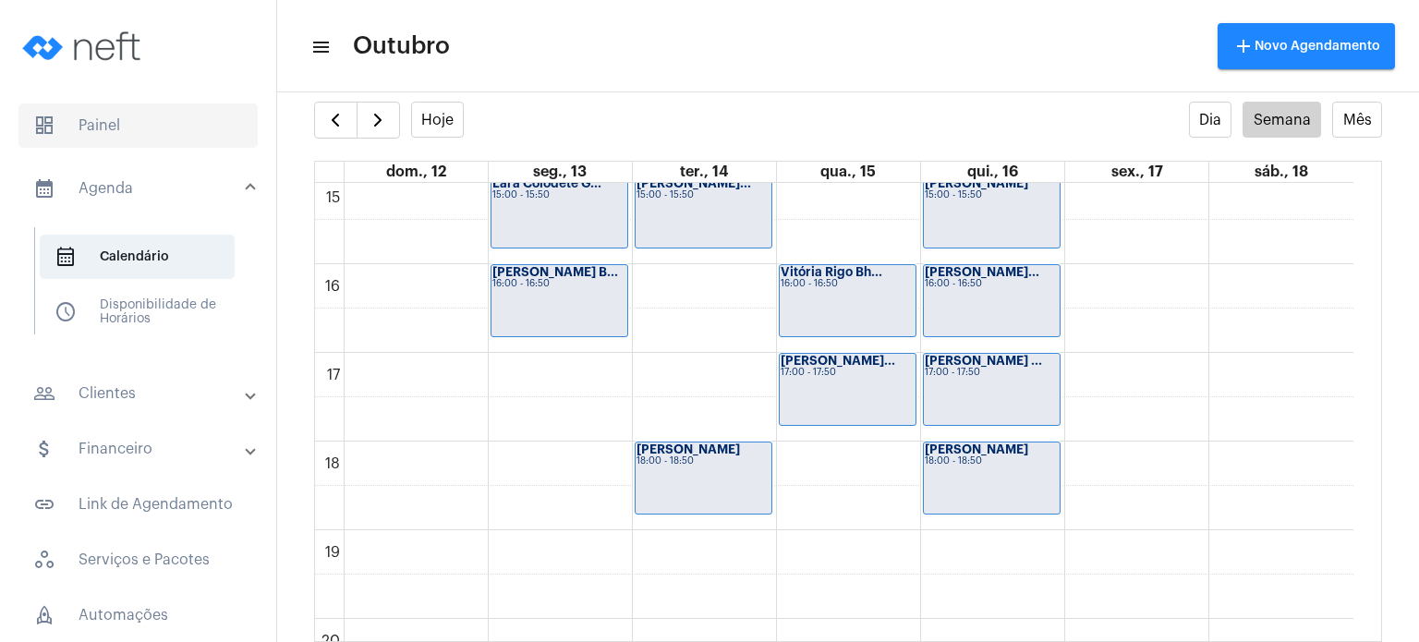
click at [106, 128] on span "dashboard Painel" at bounding box center [137, 125] width 239 height 44
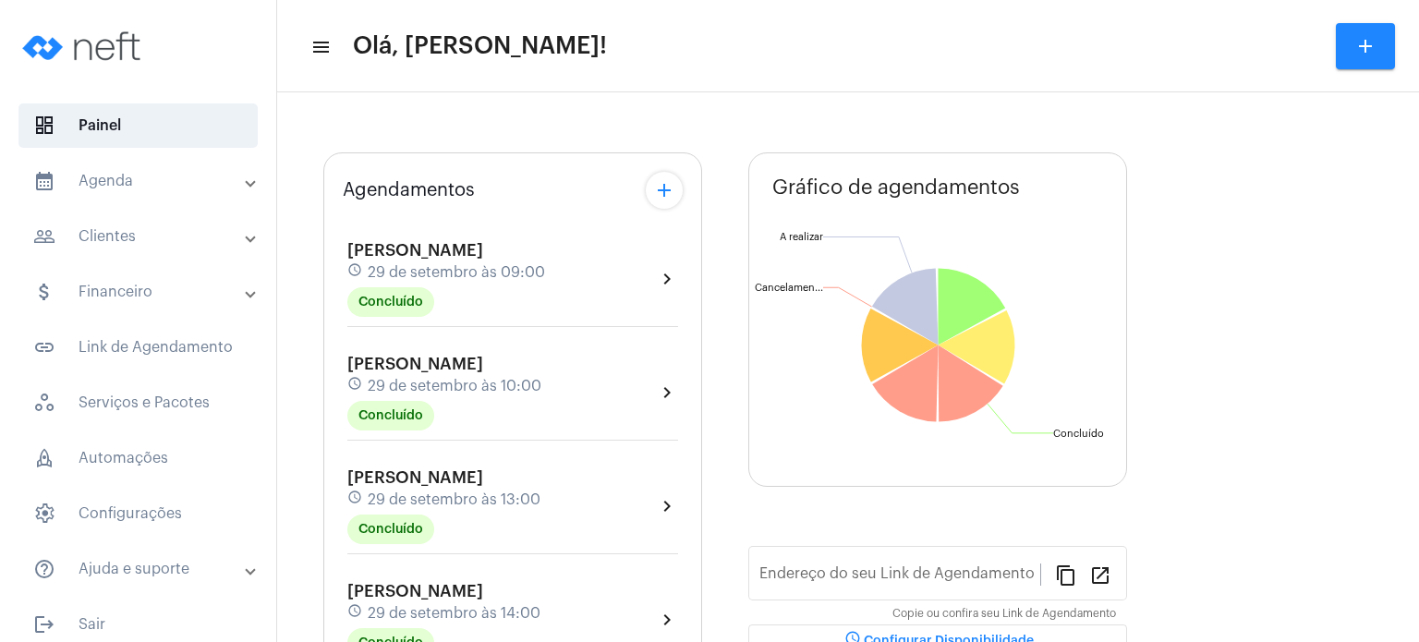
type input "[URL][DOMAIN_NAME]"
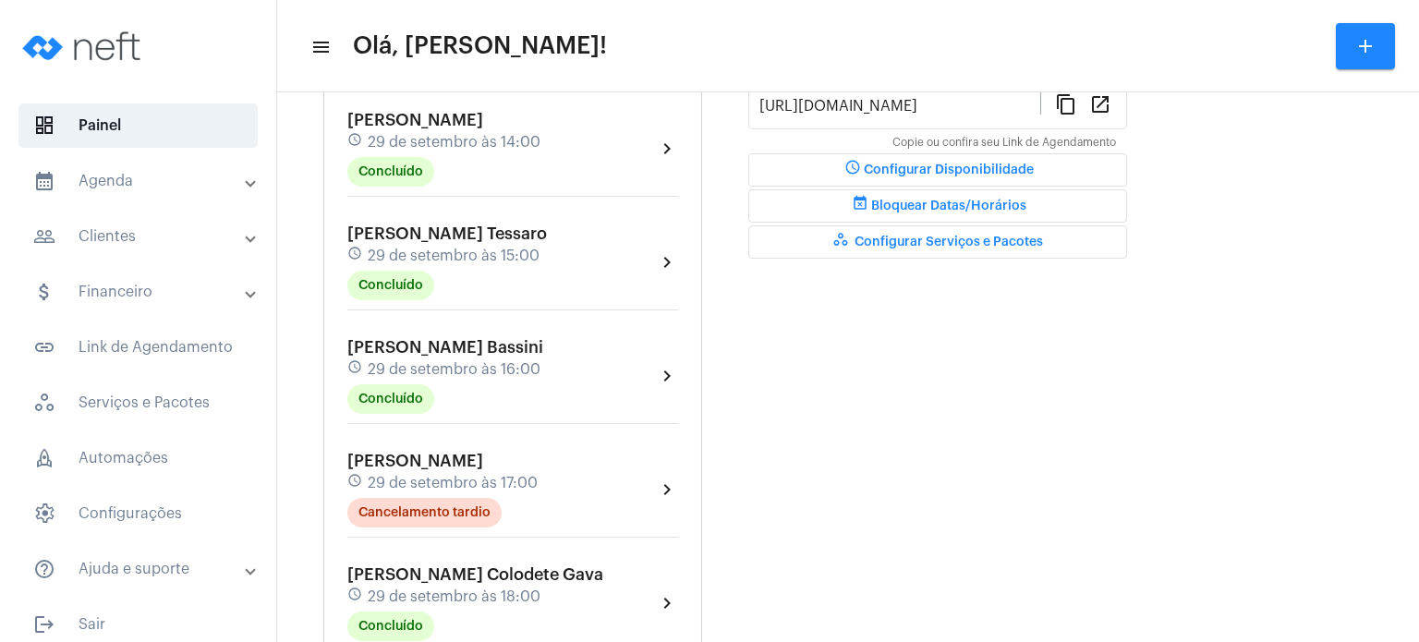
scroll to position [554, 0]
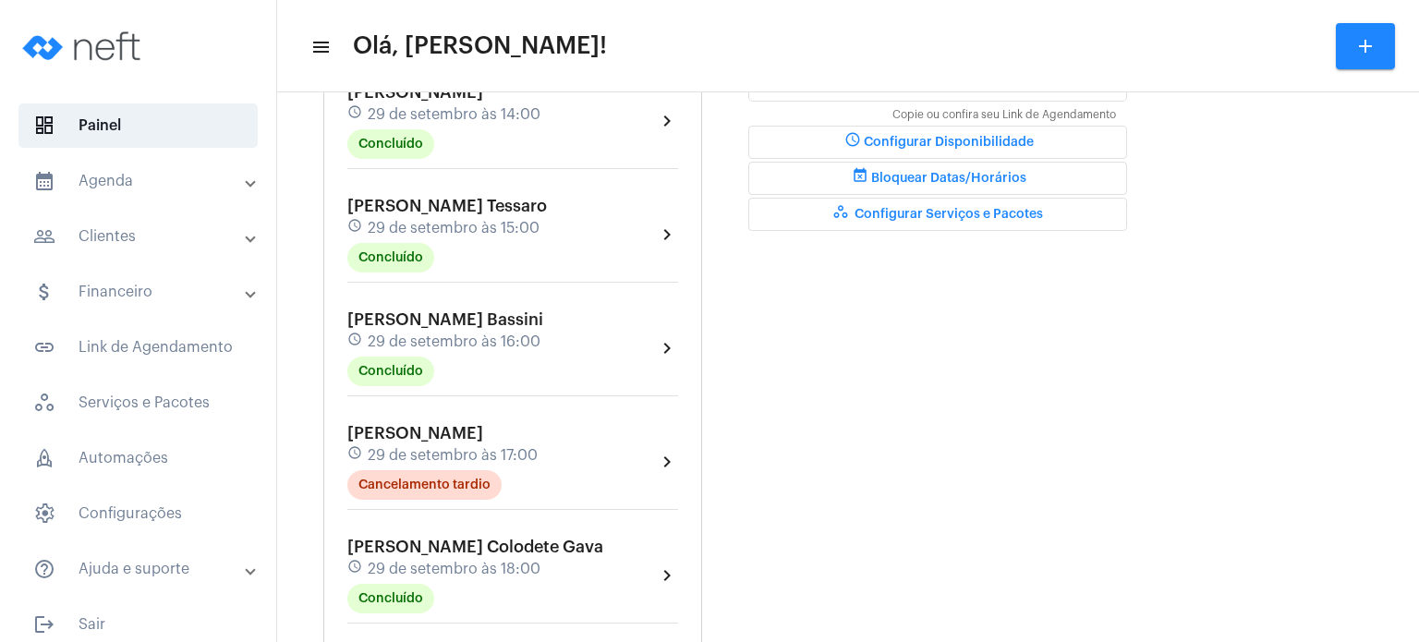
click at [411, 519] on div "[PERSON_NAME] schedule [DATE] 09:00 Concluído chevron_right [PERSON_NAME] sched…" at bounding box center [513, 225] width 340 height 1013
click at [407, 561] on span "29 de setembro às 18:00" at bounding box center [454, 569] width 173 height 17
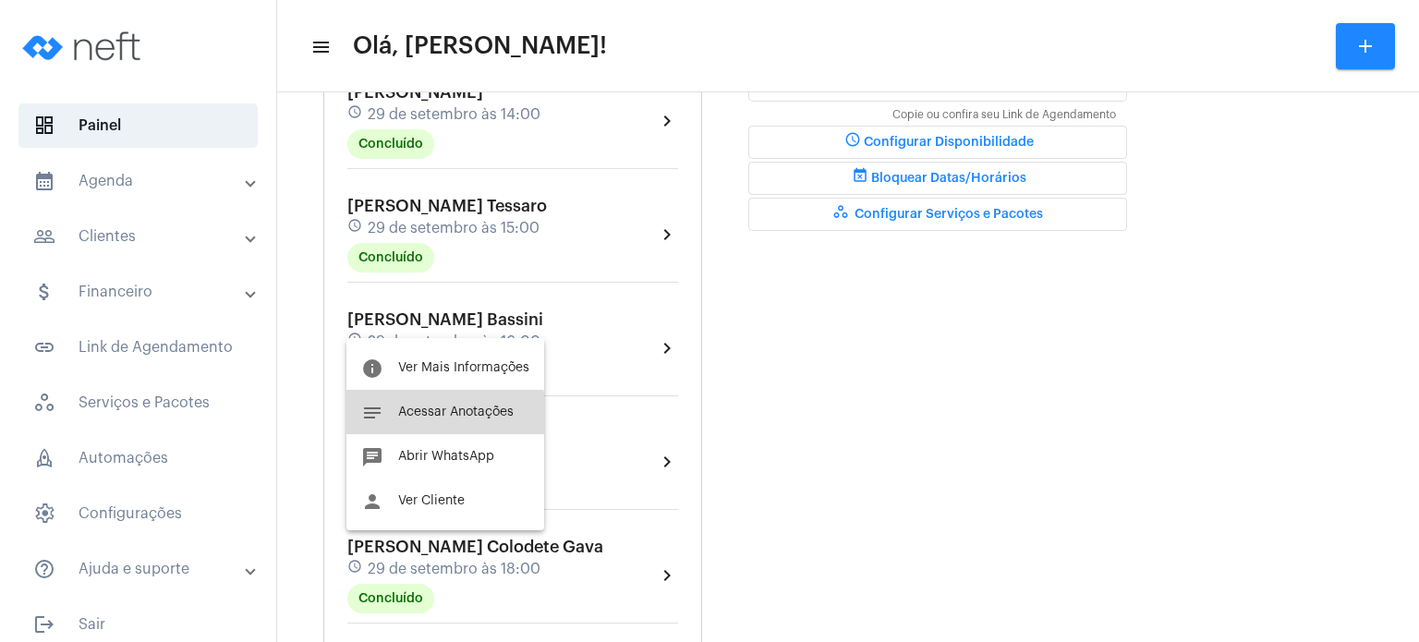
click at [426, 422] on button "notes Acessar Anotações" at bounding box center [445, 412] width 198 height 44
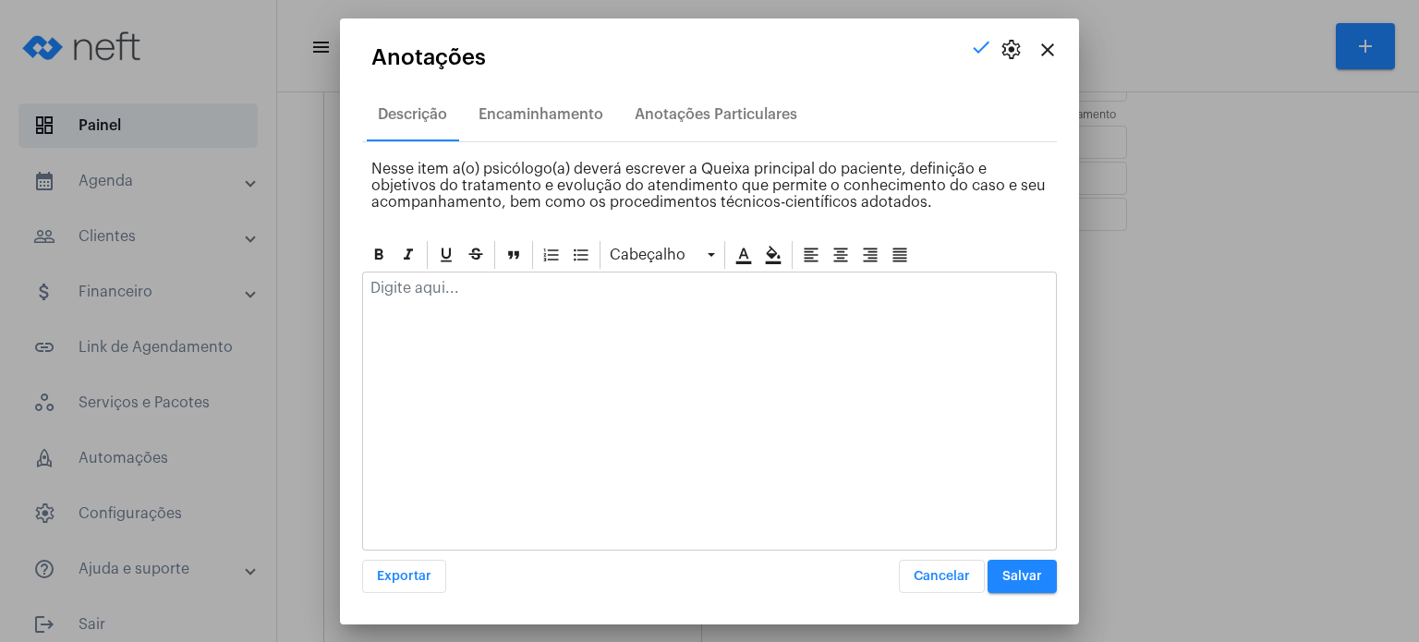
click at [473, 296] on div at bounding box center [709, 293] width 693 height 41
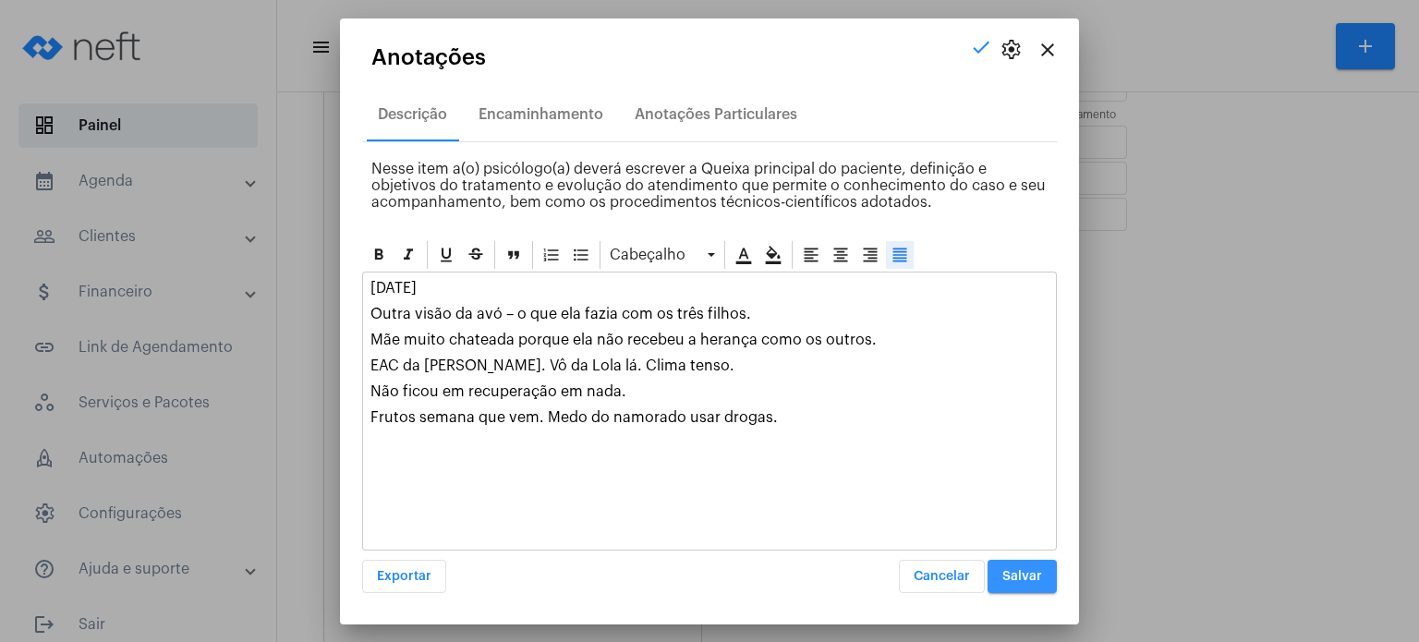
click at [1044, 570] on button "Salvar" at bounding box center [1022, 576] width 69 height 33
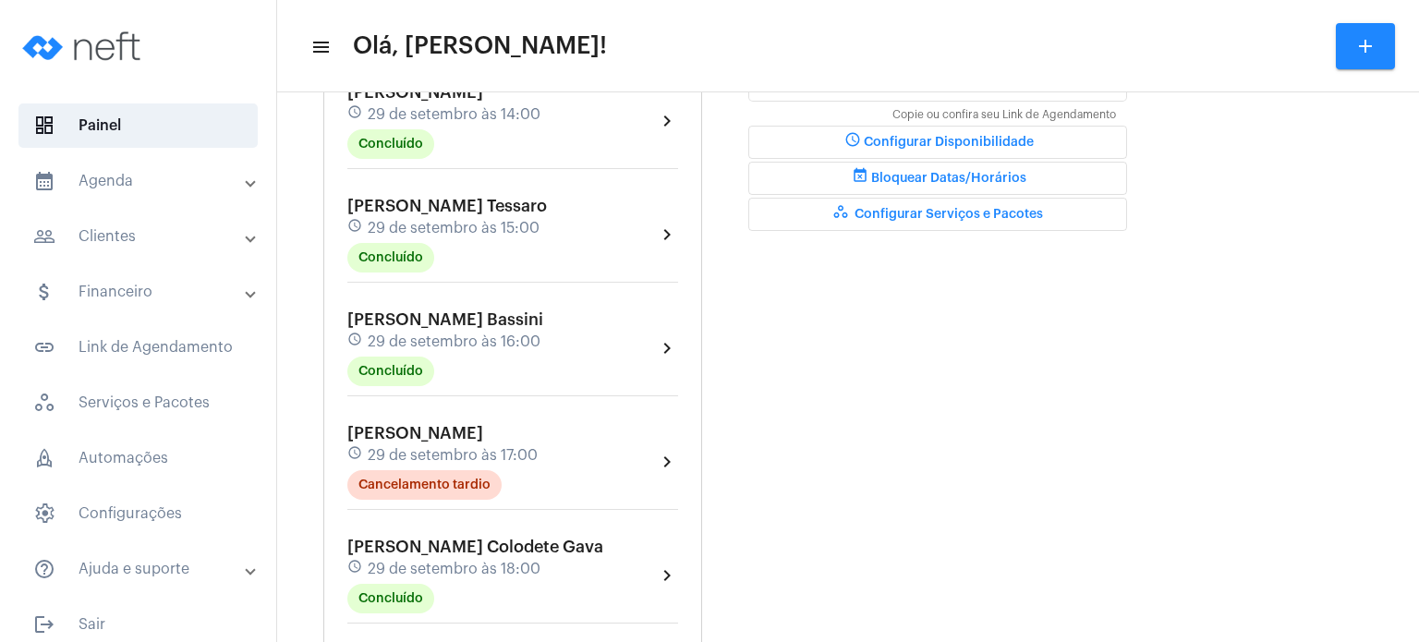
click at [340, 298] on div "Agendamentos add [PERSON_NAME] schedule [DATE] 09:00 Concluído chevron_right [P…" at bounding box center [512, 207] width 379 height 1107
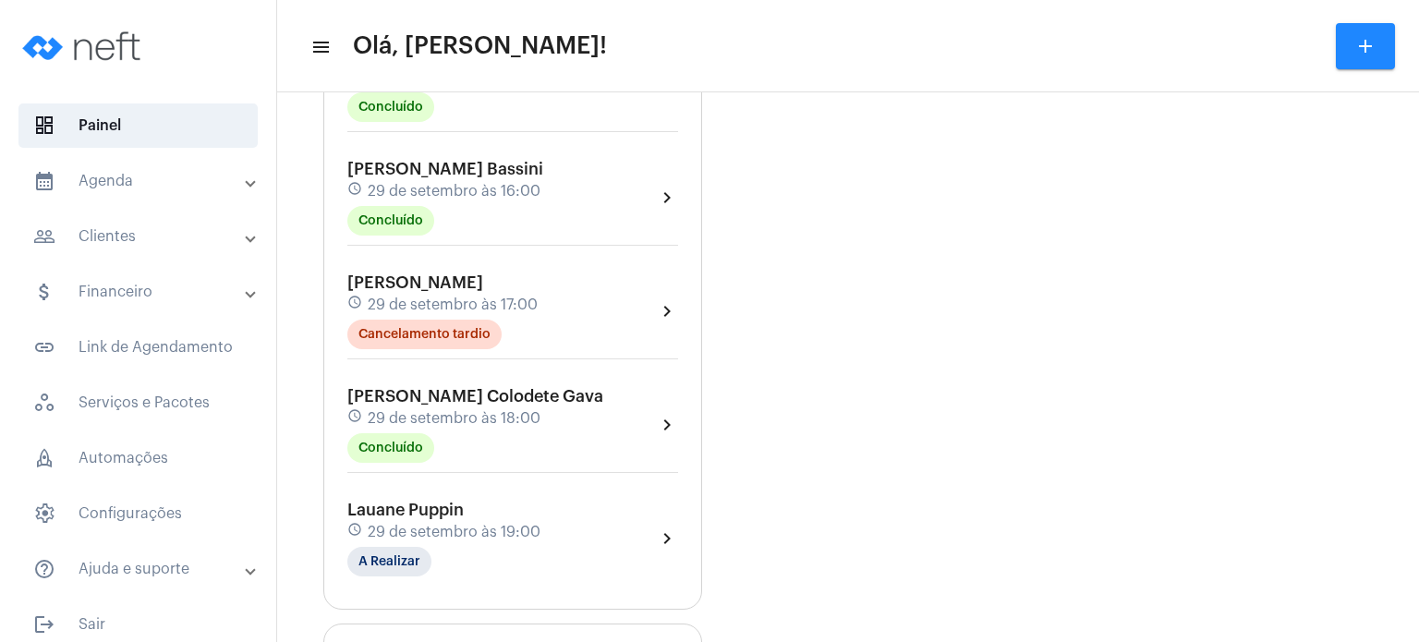
scroll to position [813, 0]
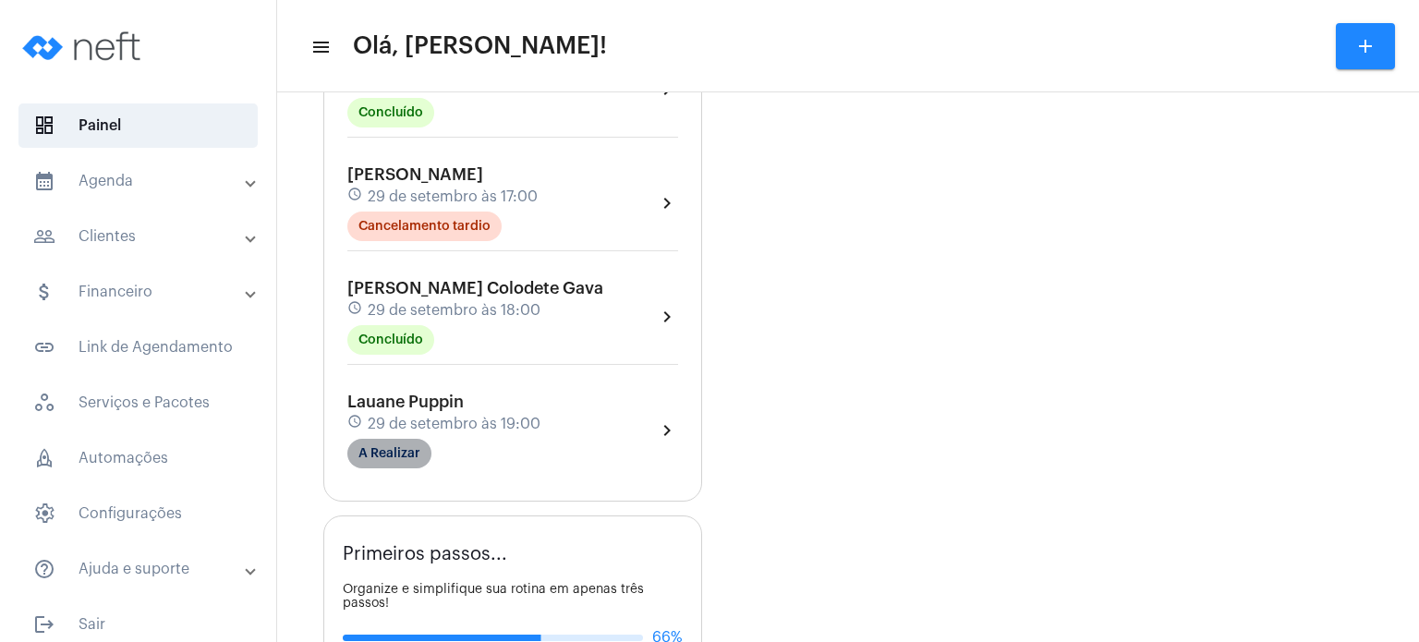
click at [403, 449] on mat-chip "A Realizar" at bounding box center [389, 454] width 84 height 30
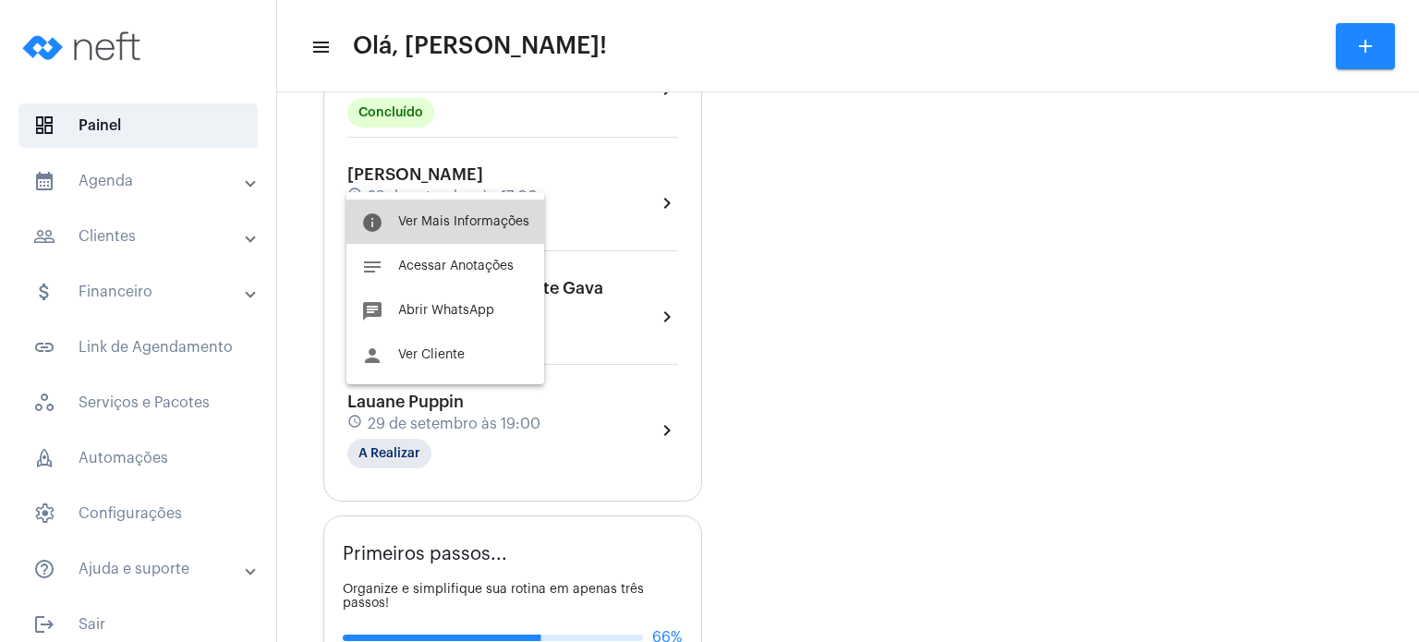
click at [451, 224] on span "Ver Mais Informações" at bounding box center [463, 221] width 131 height 13
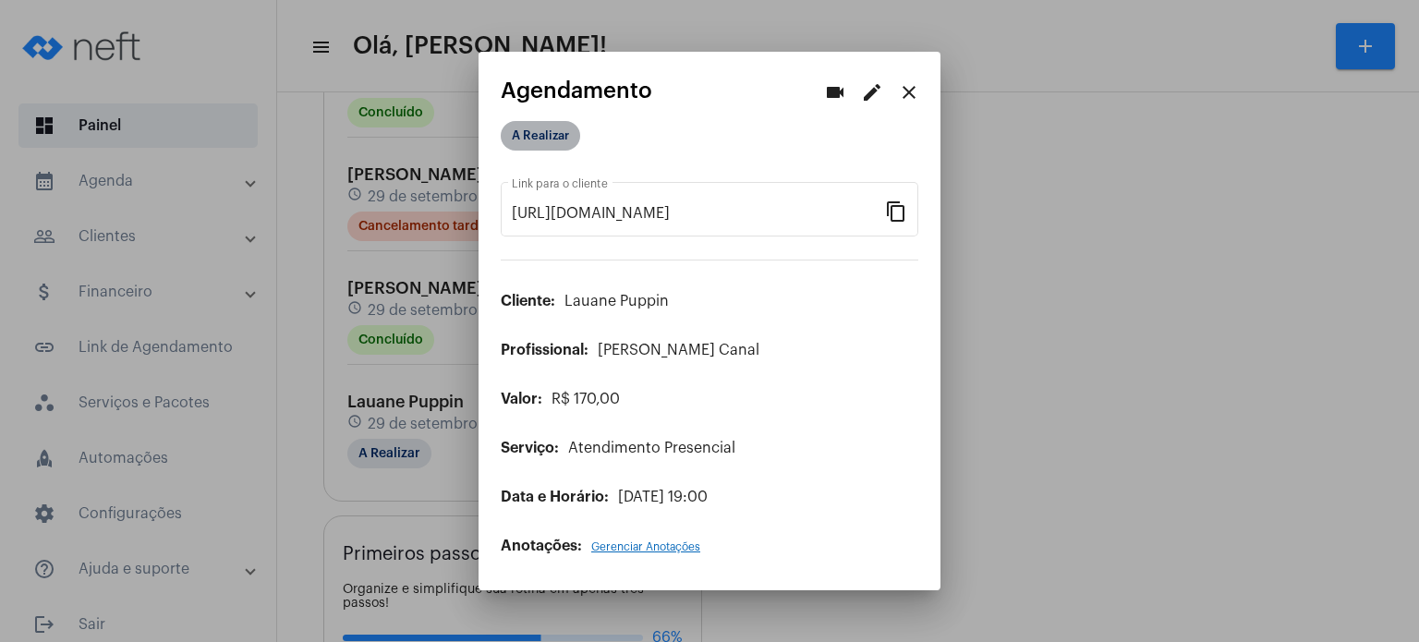
click at [554, 140] on mat-chip "A Realizar" at bounding box center [540, 136] width 79 height 30
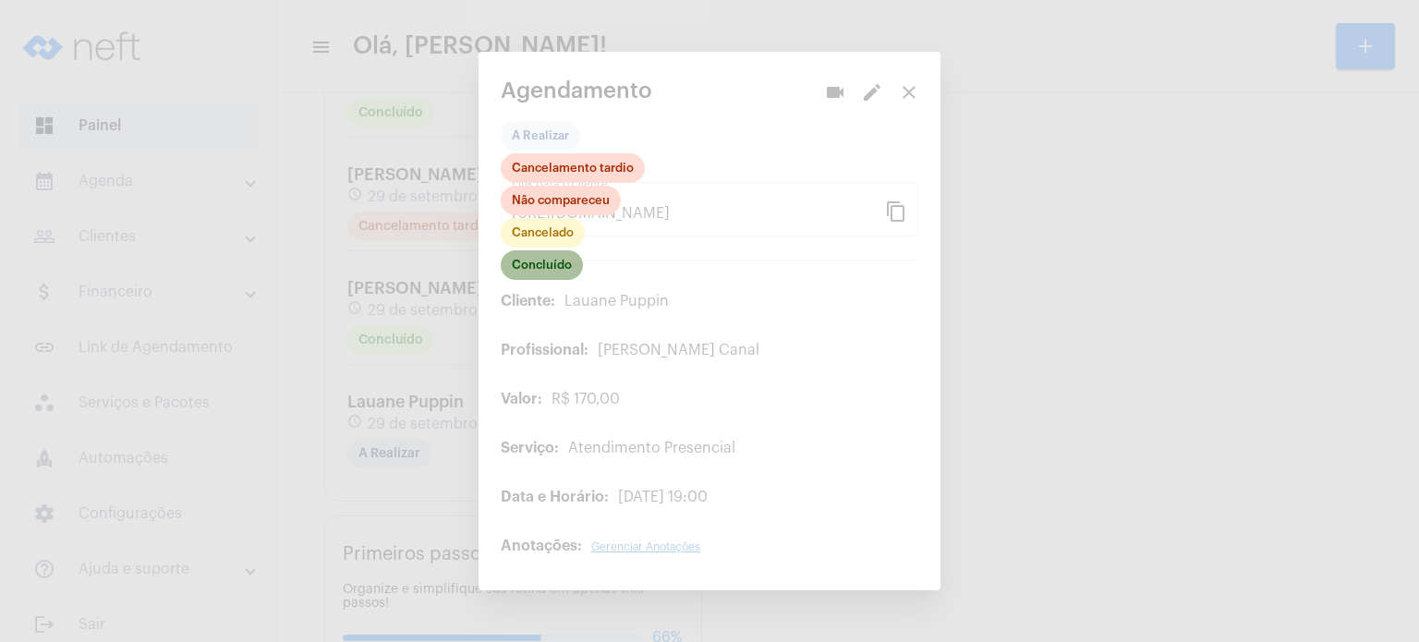
click at [552, 273] on mat-chip "Concluído" at bounding box center [542, 265] width 82 height 30
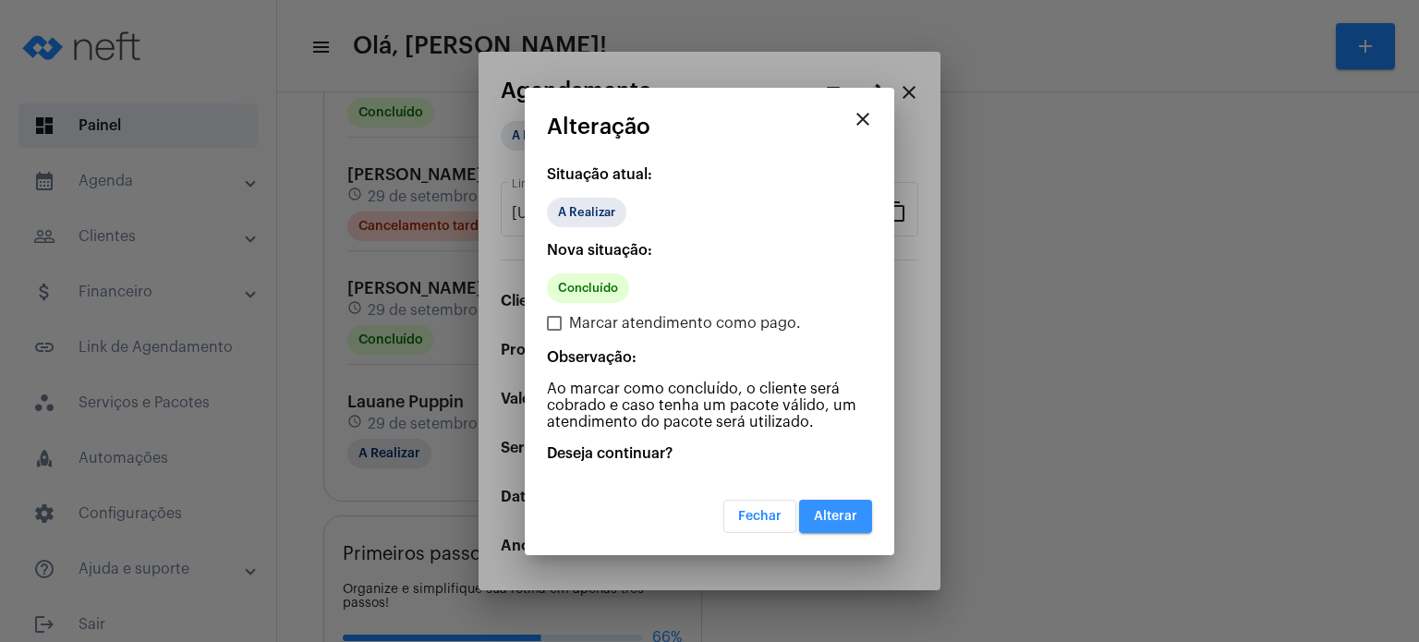
click at [835, 517] on span "Alterar" at bounding box center [835, 516] width 43 height 13
